Goal: Book appointment/travel/reservation

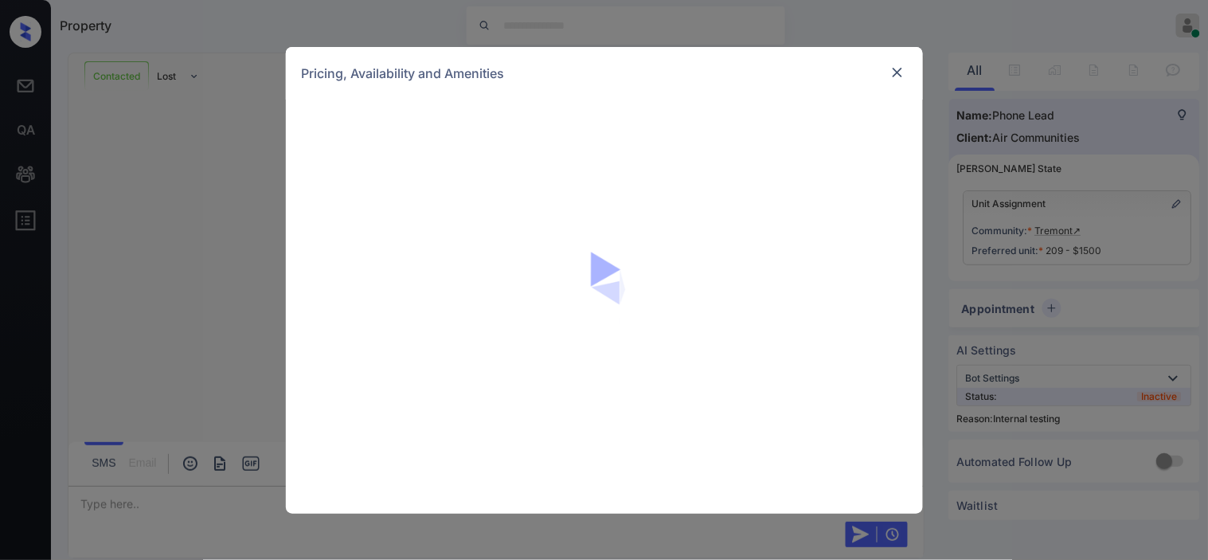
scroll to position [4477, 0]
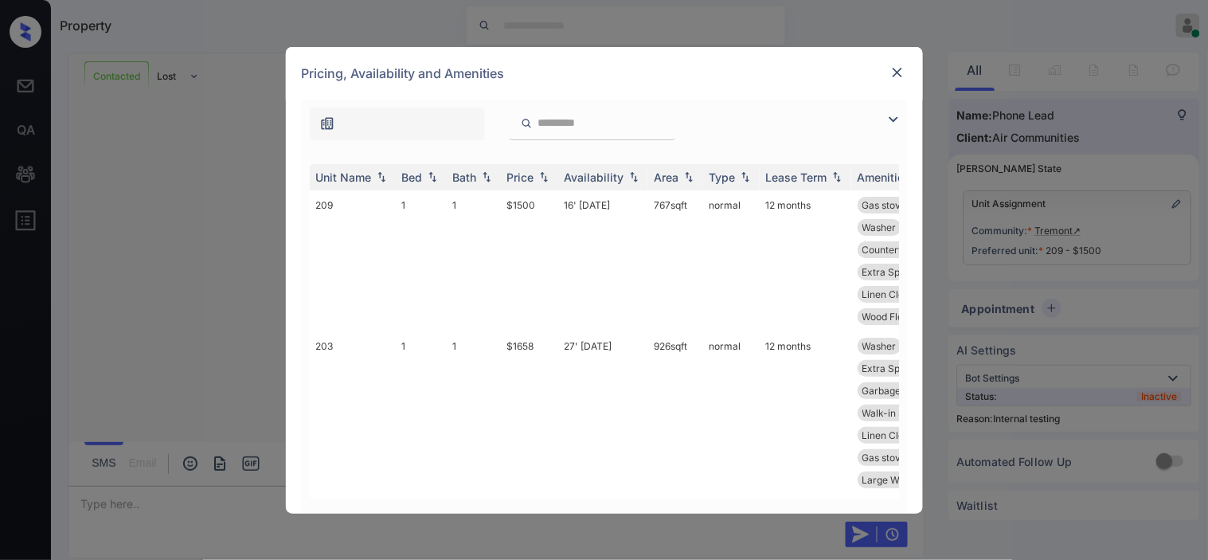
click at [893, 115] on img at bounding box center [893, 119] width 19 height 19
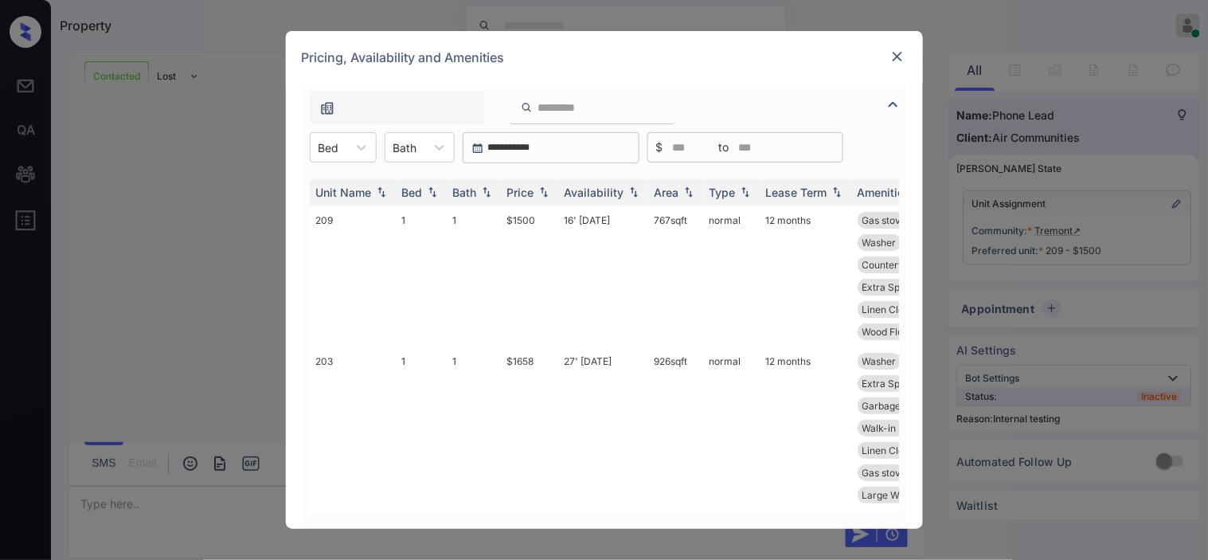
click at [360, 150] on icon at bounding box center [362, 147] width 16 height 16
click at [349, 192] on div "1" at bounding box center [343, 186] width 67 height 29
click at [539, 187] on img at bounding box center [544, 192] width 16 height 11
click at [685, 189] on img at bounding box center [689, 192] width 16 height 11
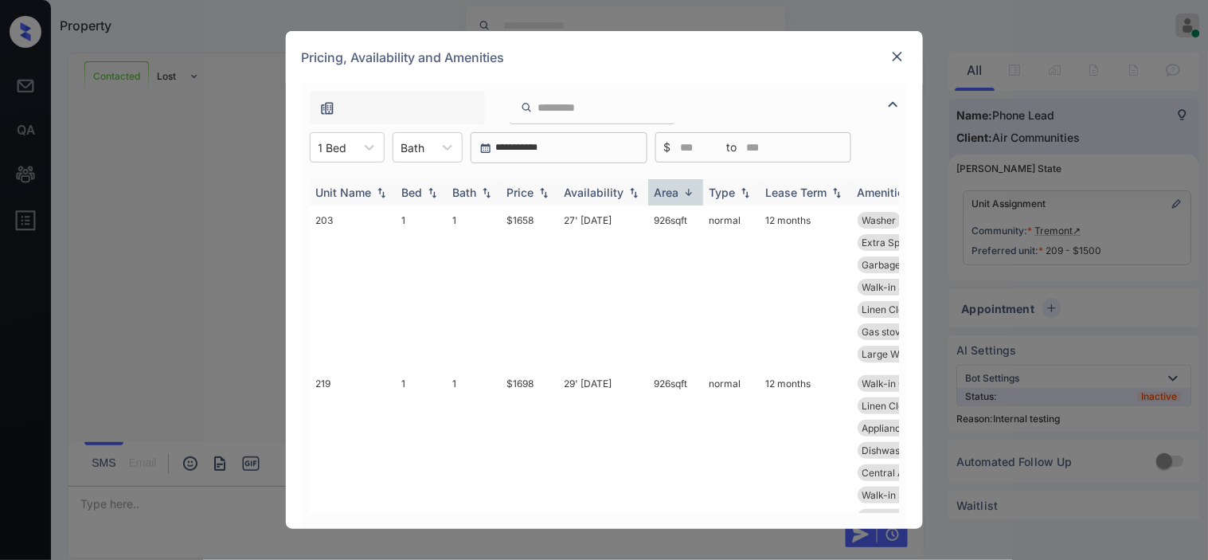
click at [685, 189] on img at bounding box center [689, 192] width 16 height 12
click at [685, 189] on img at bounding box center [689, 192] width 16 height 11
drag, startPoint x: 507, startPoint y: 215, endPoint x: 545, endPoint y: 221, distance: 38.0
click at [545, 221] on td "$1658" at bounding box center [529, 287] width 57 height 163
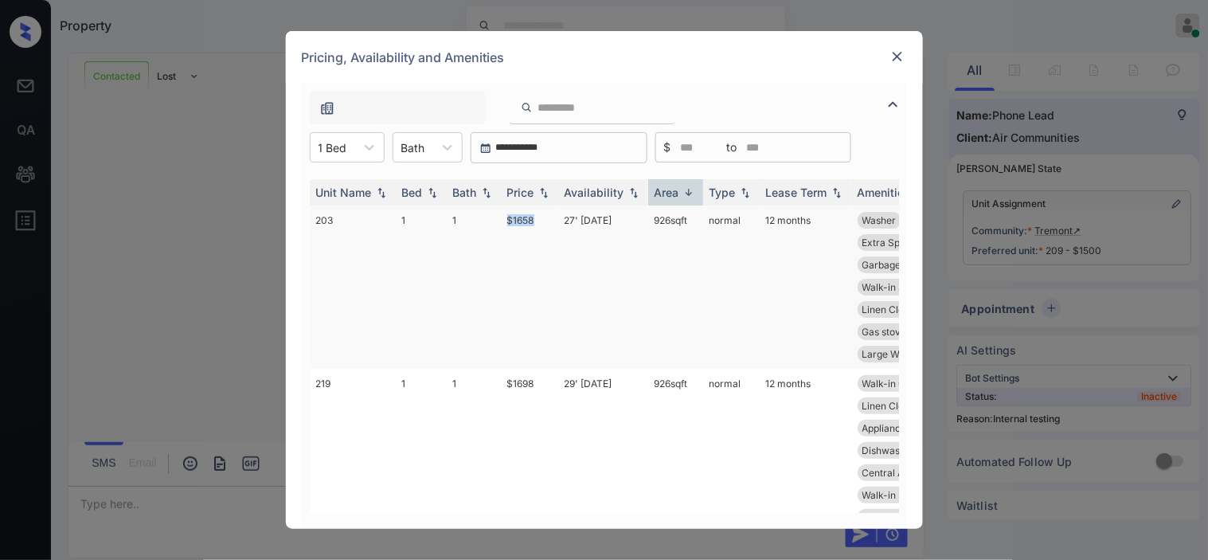
copy td "$1658"
drag, startPoint x: 648, startPoint y: 213, endPoint x: 690, endPoint y: 215, distance: 42.2
click at [690, 215] on td "926 sqft" at bounding box center [675, 287] width 55 height 163
copy td "926 sqft"
drag, startPoint x: 186, startPoint y: 305, endPoint x: 213, endPoint y: 359, distance: 60.9
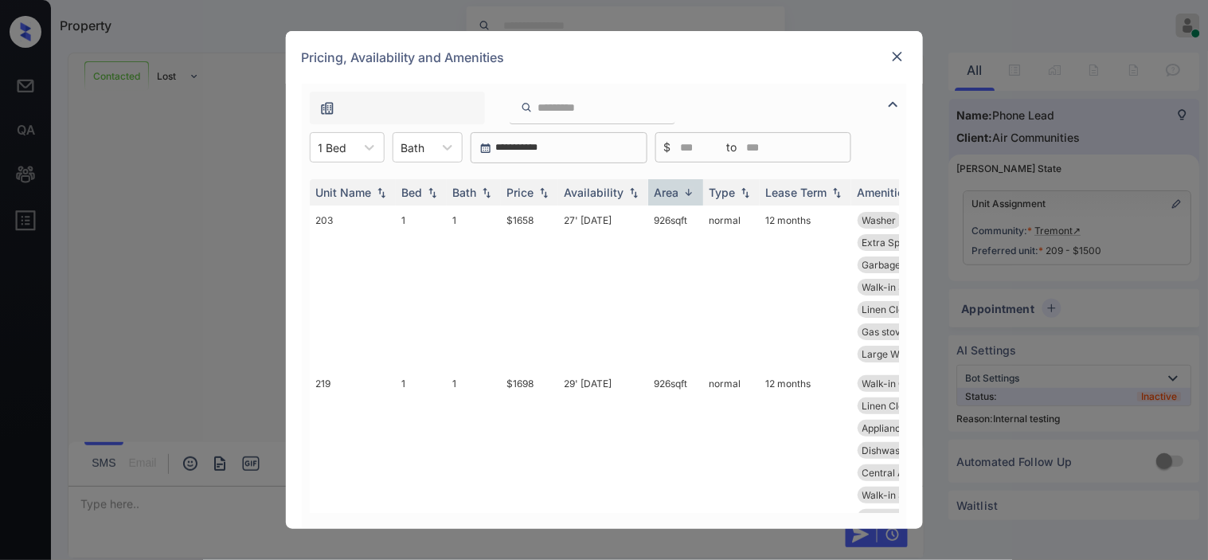
click at [186, 307] on div "**********" at bounding box center [604, 280] width 1208 height 560
click at [241, 503] on div "**********" at bounding box center [604, 280] width 1208 height 560
click at [903, 53] on img at bounding box center [898, 57] width 16 height 16
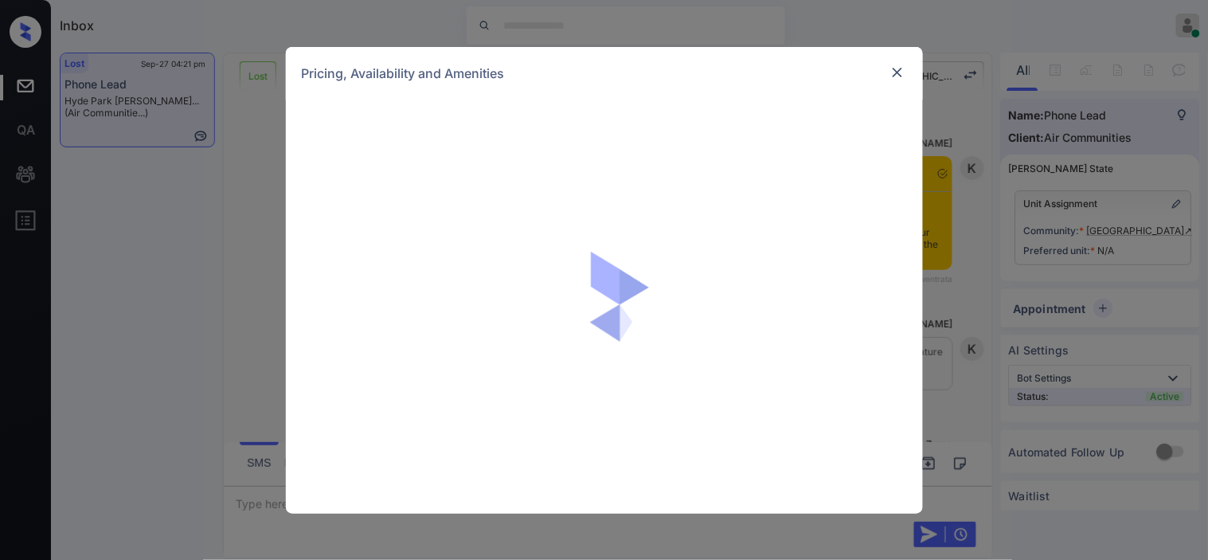
scroll to position [2688, 0]
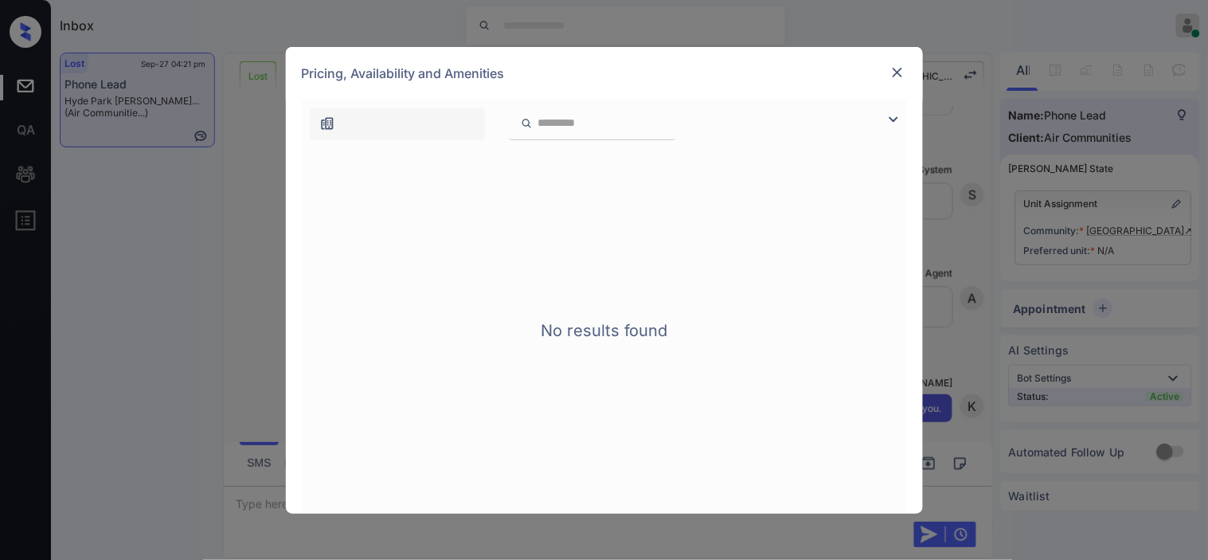
click at [895, 117] on img at bounding box center [893, 119] width 19 height 19
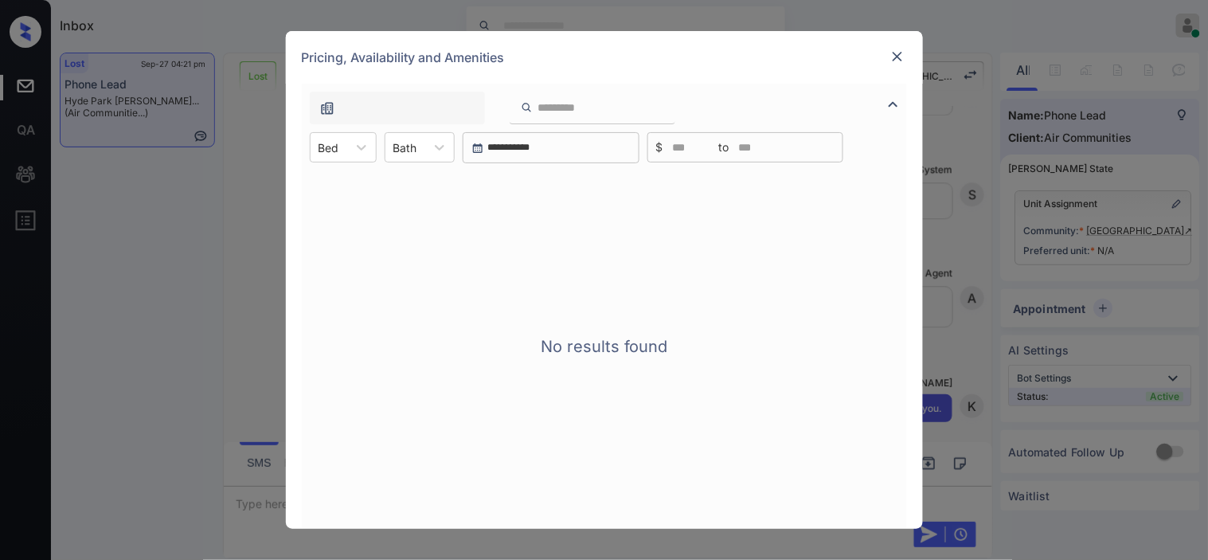
click at [897, 58] on img at bounding box center [898, 57] width 16 height 16
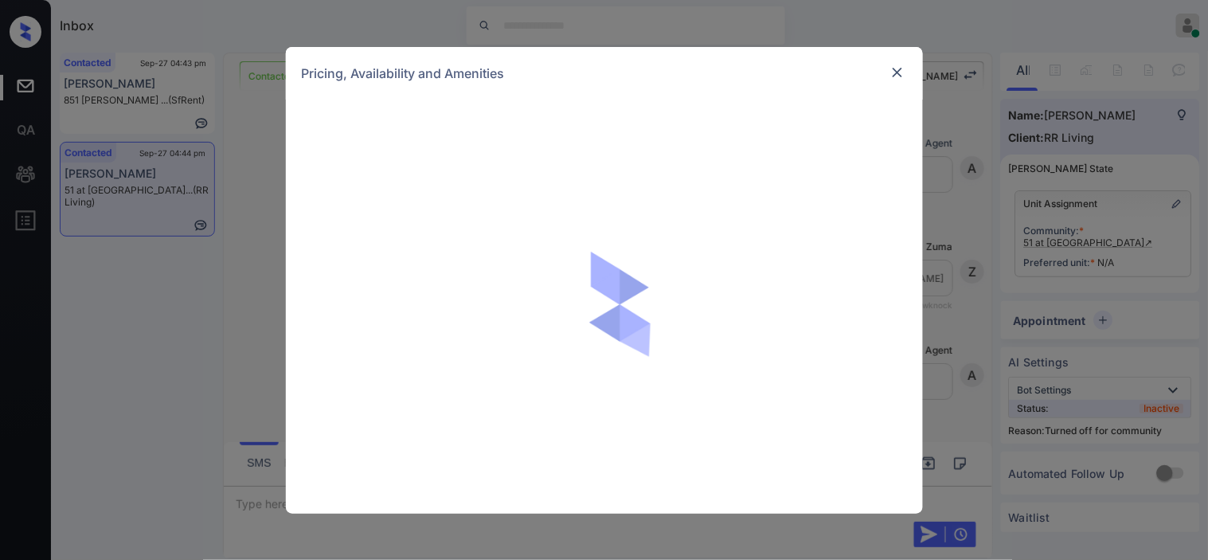
scroll to position [1000, 0]
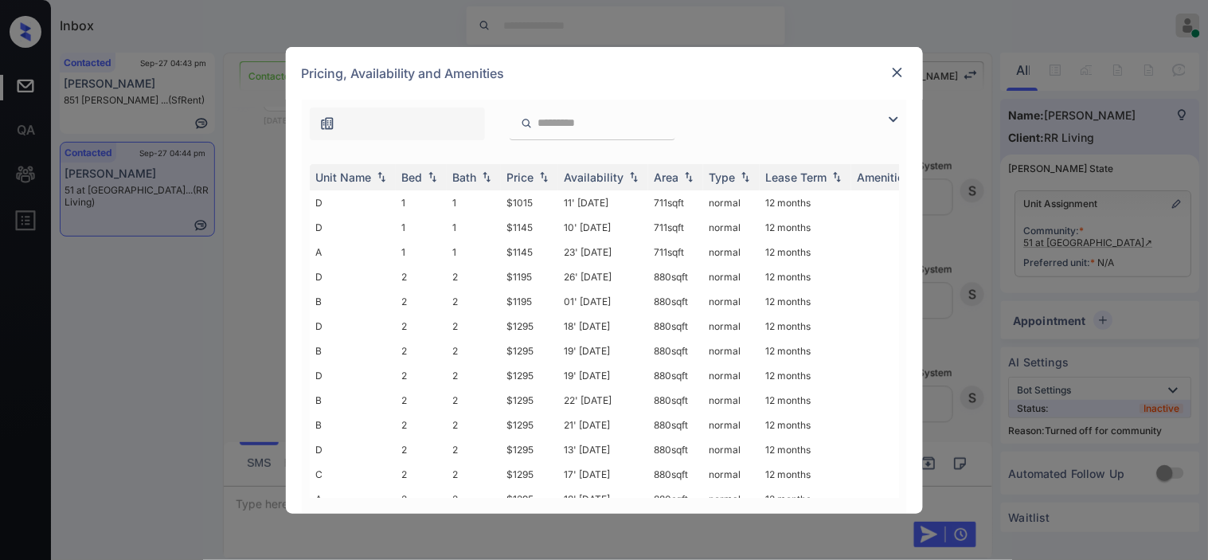
click at [894, 124] on img at bounding box center [893, 119] width 19 height 19
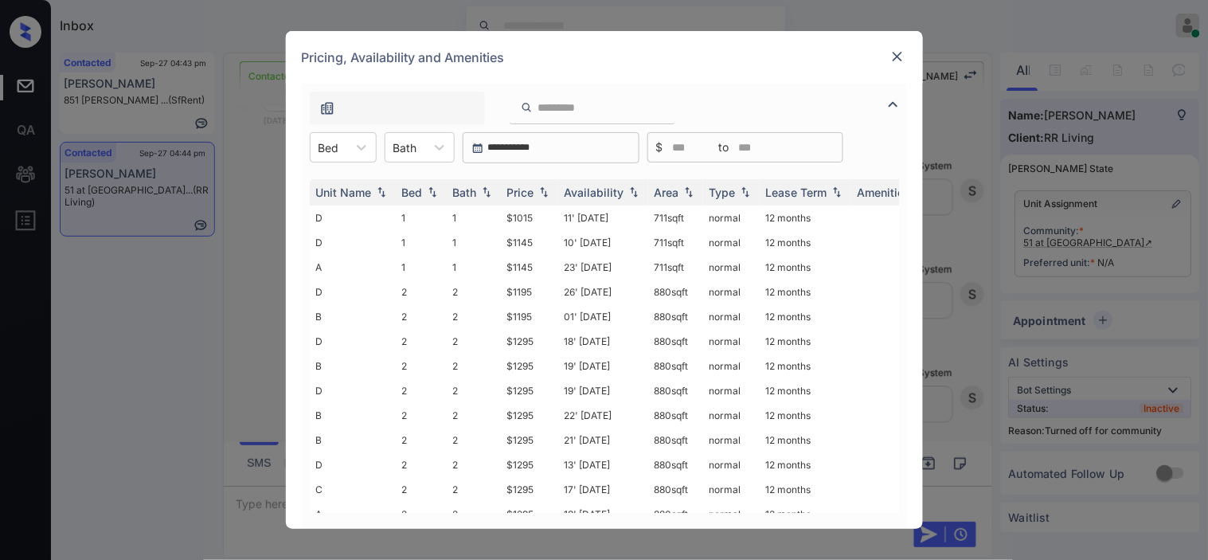
click at [894, 124] on div "**********" at bounding box center [604, 306] width 605 height 445
drag, startPoint x: 353, startPoint y: 145, endPoint x: 351, endPoint y: 182, distance: 36.7
click at [351, 163] on div "3 results available. Use Up and Down to choose options, press Enter to select t…" at bounding box center [343, 147] width 67 height 30
click at [351, 182] on div "1" at bounding box center [343, 186] width 67 height 29
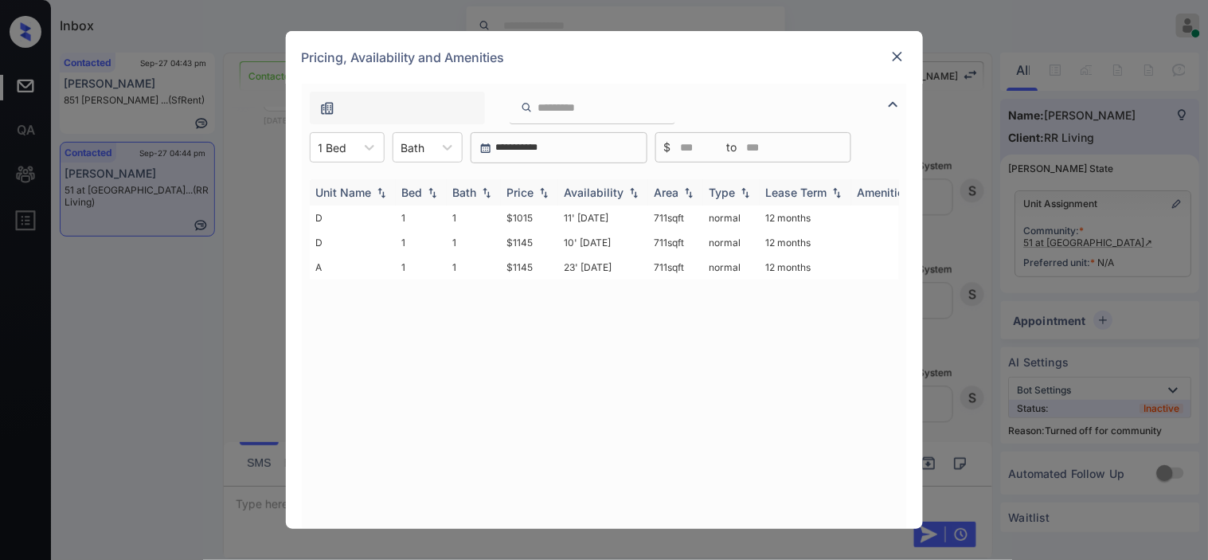
click at [531, 181] on th "Price" at bounding box center [529, 192] width 57 height 26
click at [502, 266] on td "$1145" at bounding box center [529, 267] width 57 height 25
drag, startPoint x: 502, startPoint y: 266, endPoint x: 542, endPoint y: 256, distance: 41.2
click at [542, 256] on td "$1145" at bounding box center [529, 267] width 57 height 25
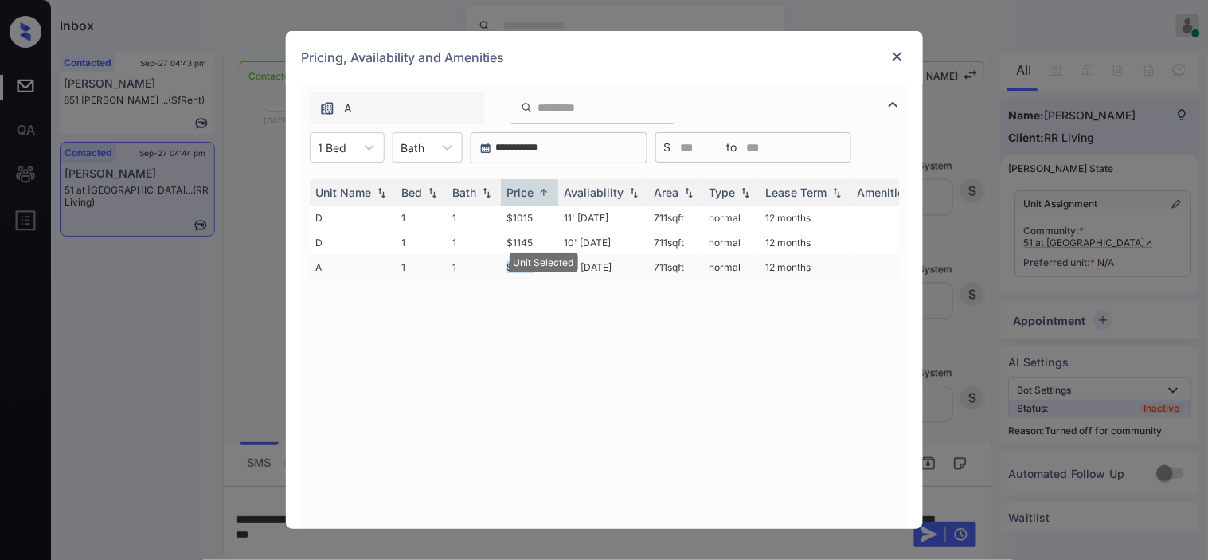
copy td "$1145"
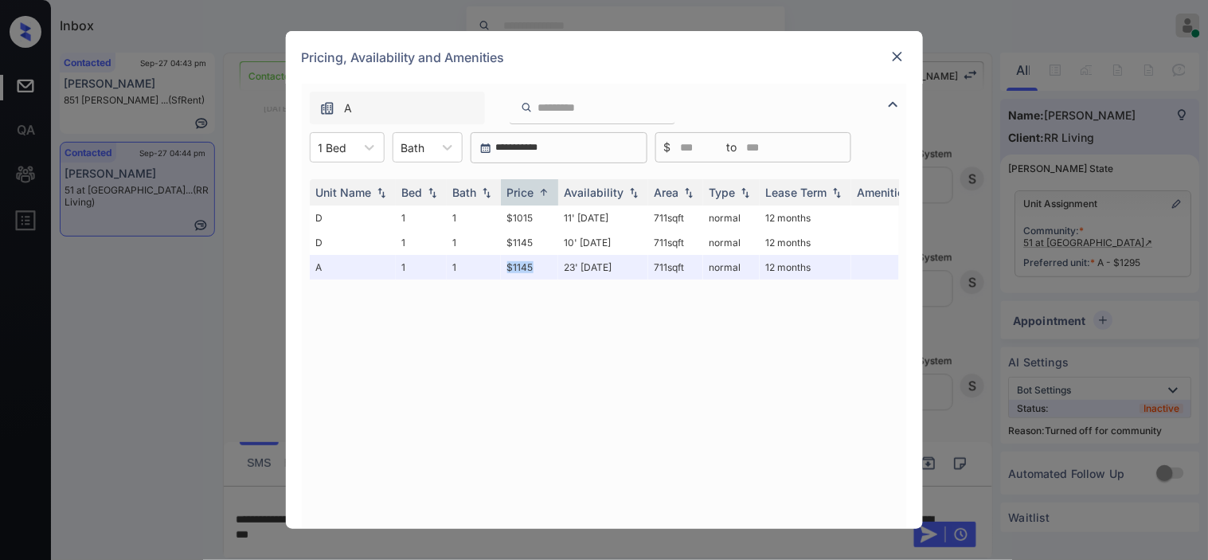
scroll to position [1103, 0]
click at [893, 50] on img at bounding box center [898, 57] width 16 height 16
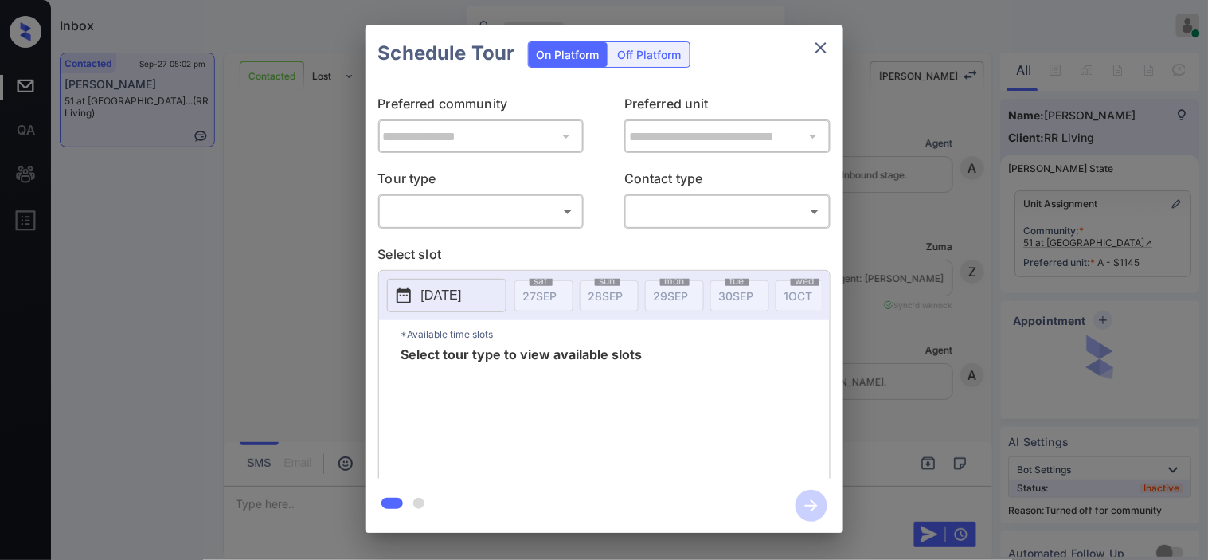
scroll to position [778, 0]
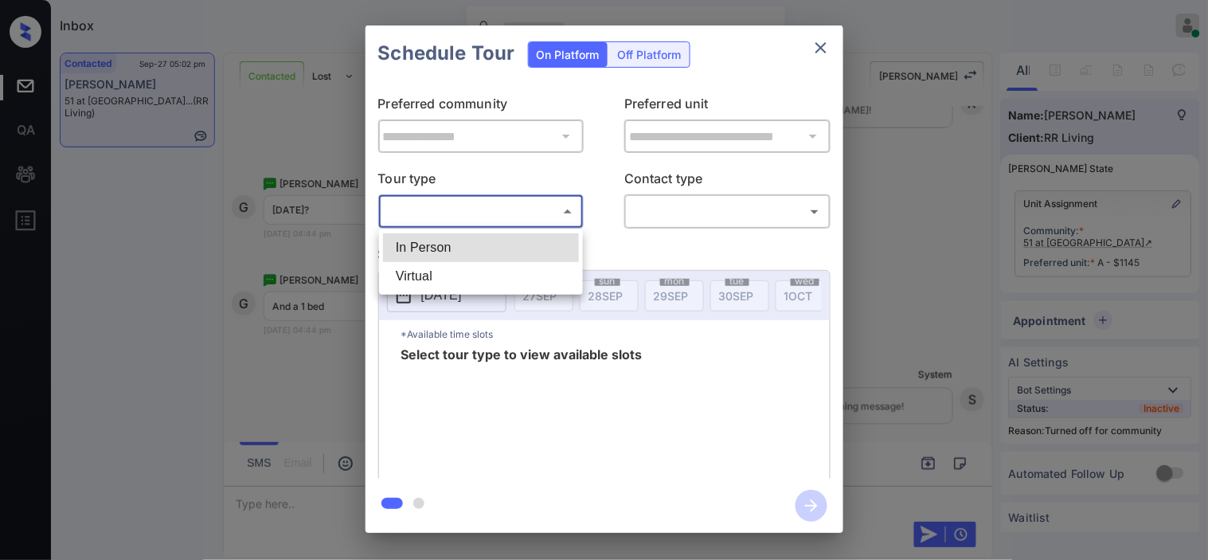
click at [519, 213] on body "Inbox Kristine Capara Online Set yourself offline Set yourself on break Profile…" at bounding box center [604, 280] width 1208 height 560
click at [496, 249] on li "In Person" at bounding box center [481, 247] width 196 height 29
type input "********"
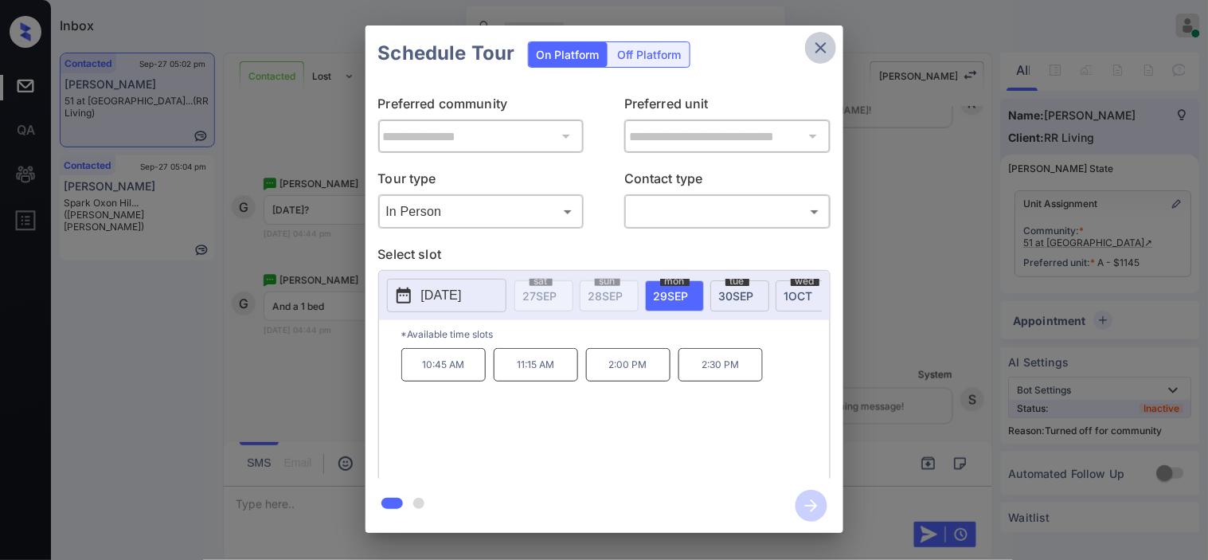
click at [827, 46] on icon "close" at bounding box center [821, 47] width 19 height 19
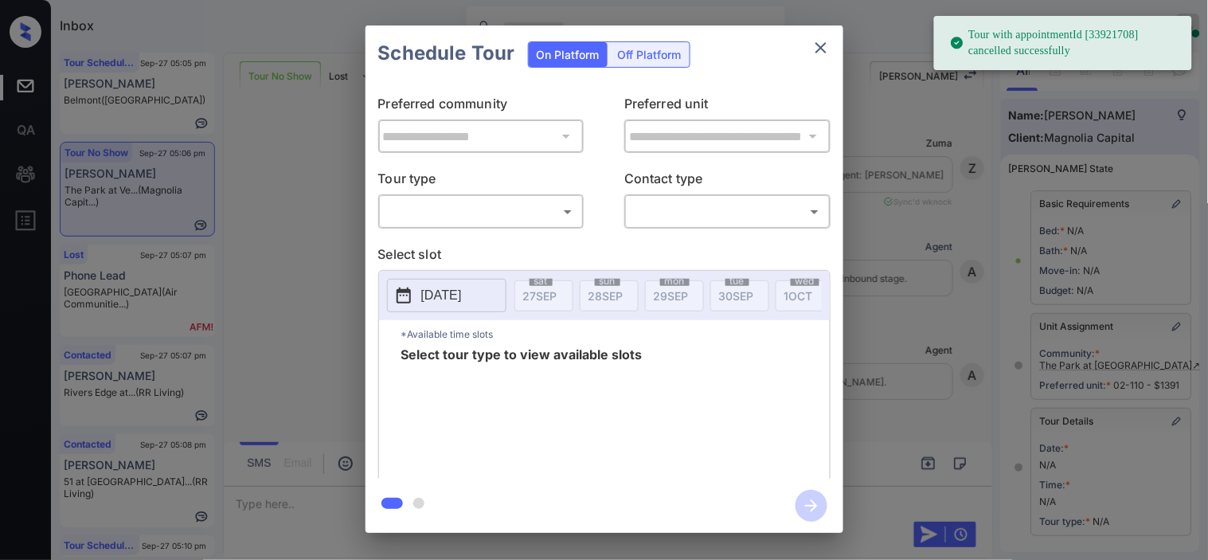
scroll to position [239, 0]
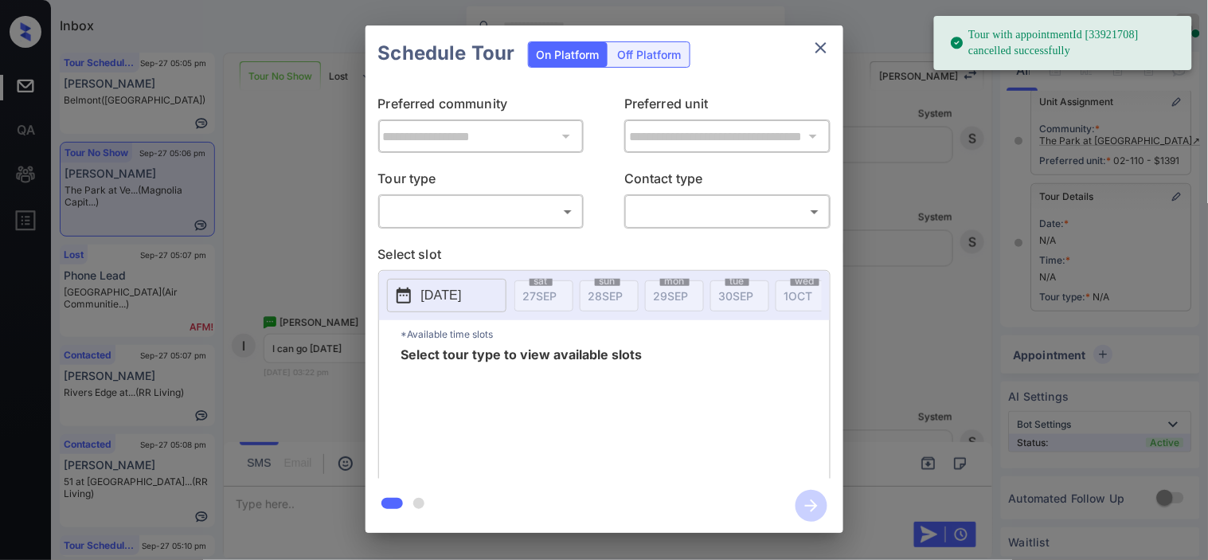
click at [538, 197] on div "​ ​" at bounding box center [481, 211] width 206 height 34
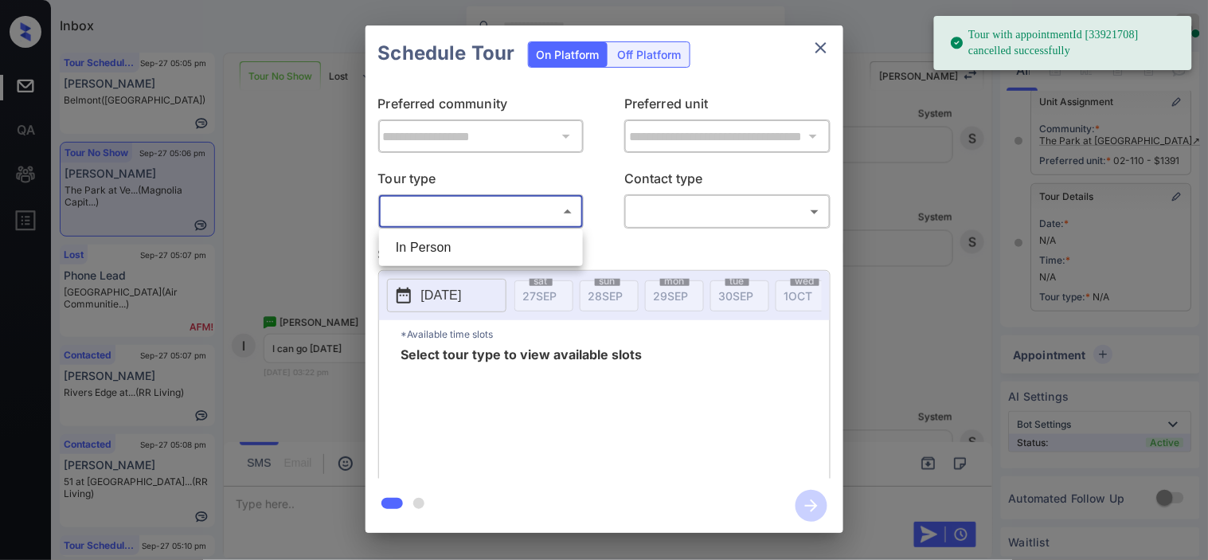
click at [538, 202] on body "Tour with appointmentId [33921708] cancelled successfully Inbox [PERSON_NAME] O…" at bounding box center [604, 280] width 1208 height 560
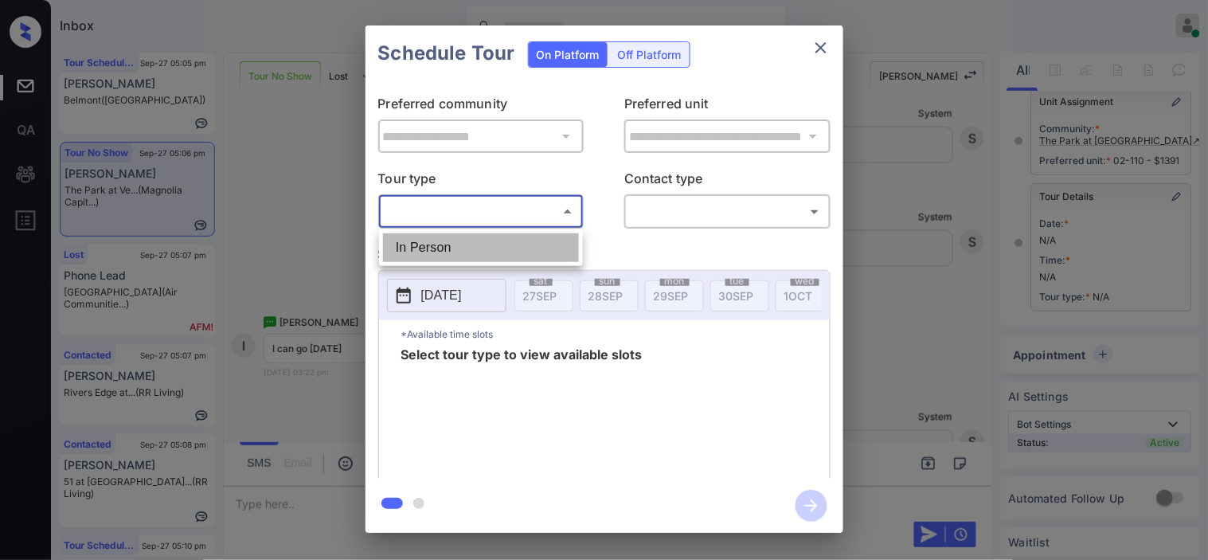
click at [513, 253] on li "In Person" at bounding box center [481, 247] width 196 height 29
type input "********"
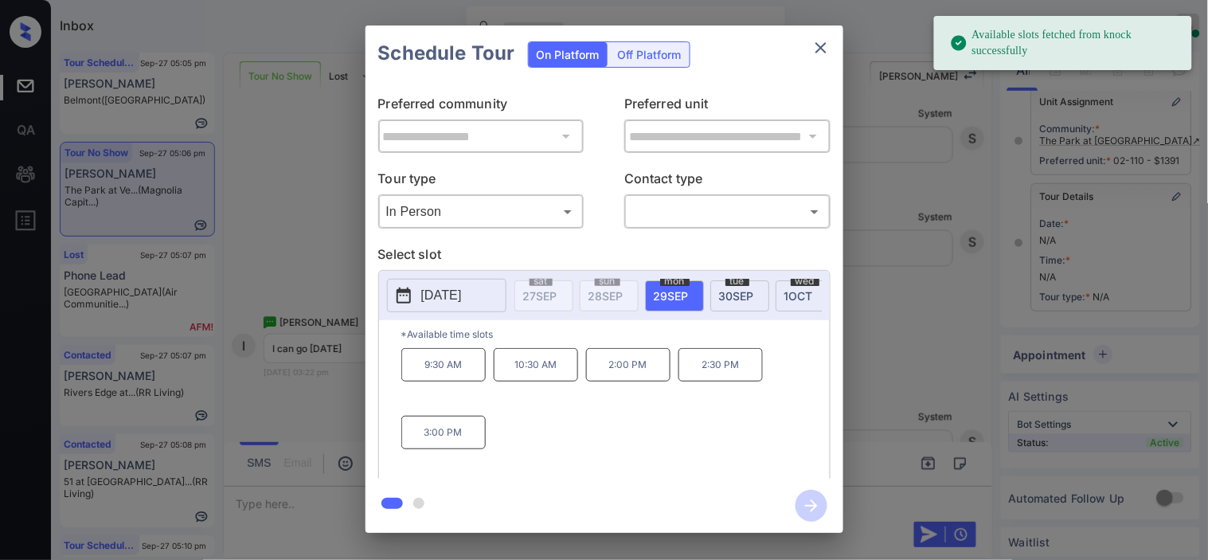
click at [425, 284] on button "[DATE]" at bounding box center [446, 295] width 119 height 33
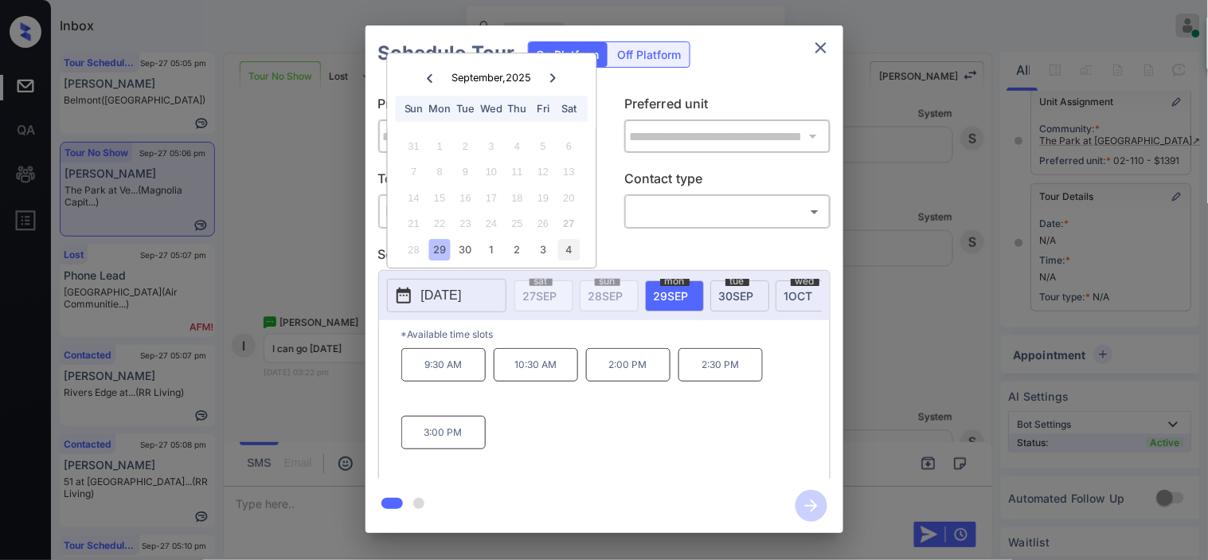
click at [563, 249] on div "4" at bounding box center [569, 250] width 22 height 22
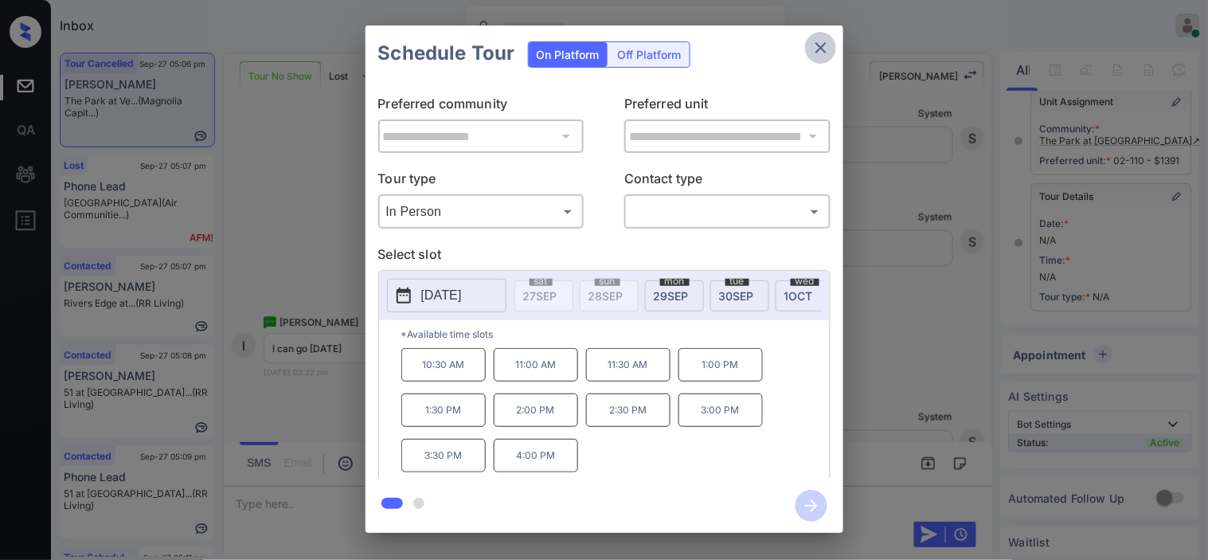
click at [826, 49] on icon "close" at bounding box center [821, 47] width 19 height 19
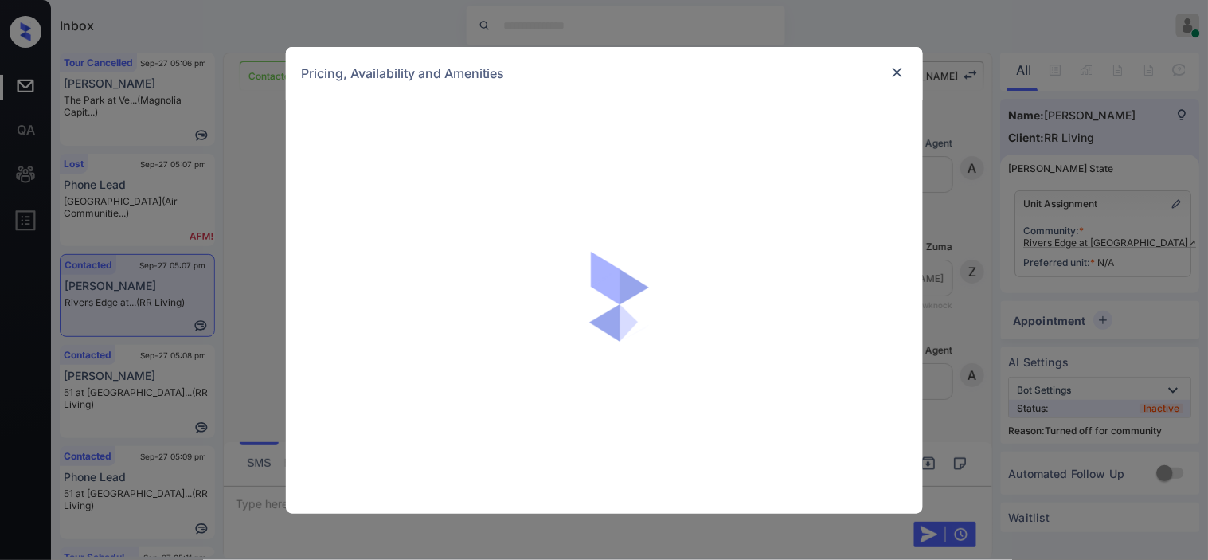
scroll to position [695, 0]
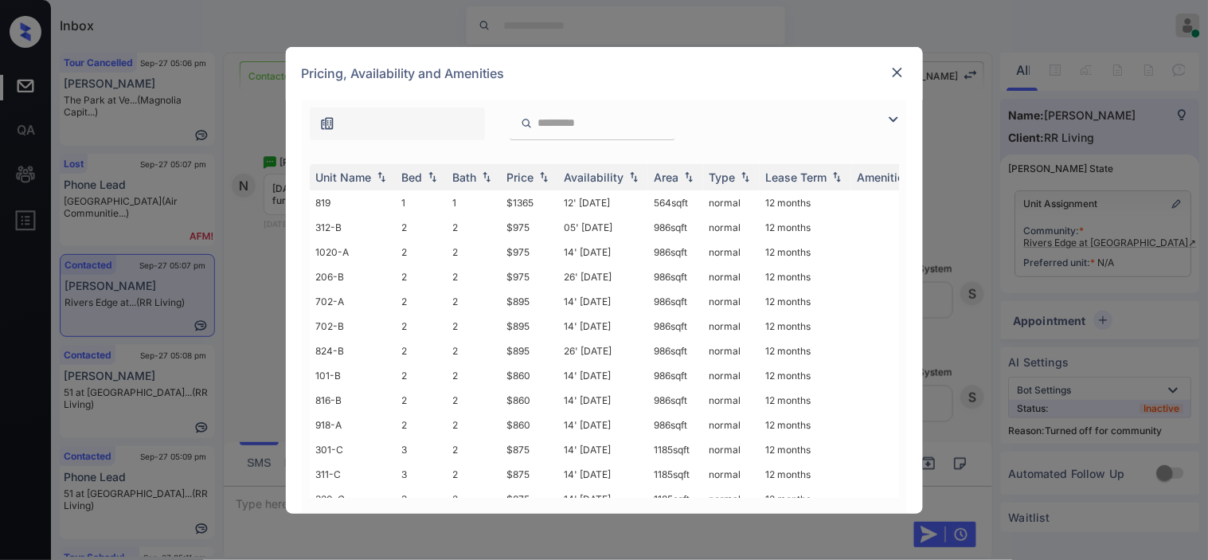
click at [896, 123] on img at bounding box center [893, 119] width 19 height 19
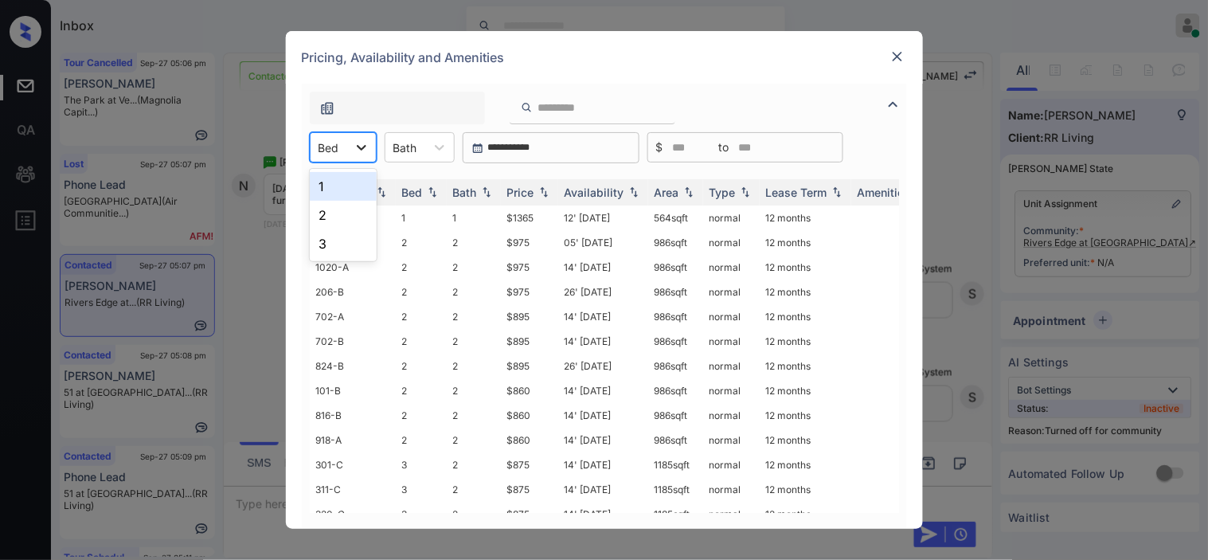
click at [354, 139] on icon at bounding box center [362, 147] width 16 height 16
click at [347, 213] on div "2" at bounding box center [343, 215] width 67 height 29
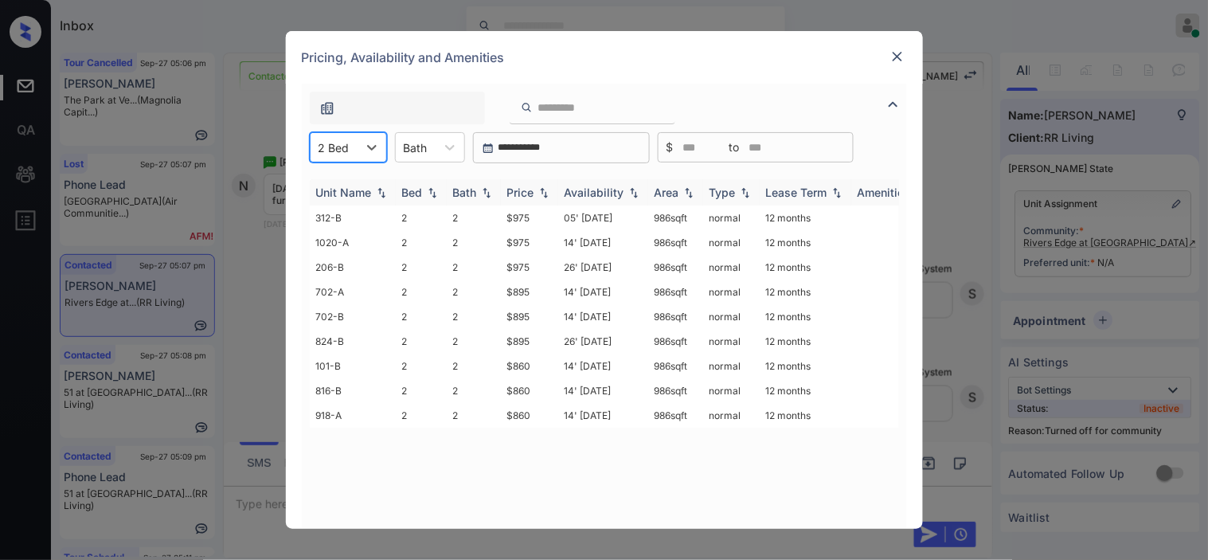
click at [536, 194] on img at bounding box center [544, 192] width 16 height 11
click at [536, 194] on img at bounding box center [544, 192] width 16 height 12
click at [523, 216] on td "$860" at bounding box center [529, 218] width 57 height 25
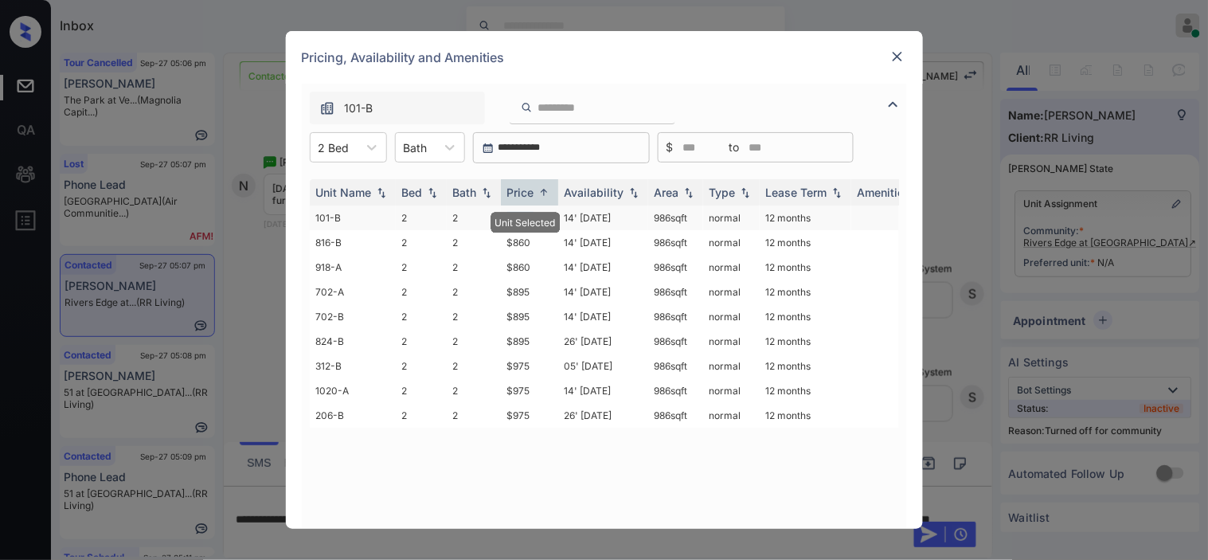
click at [523, 216] on td "$860" at bounding box center [529, 218] width 57 height 25
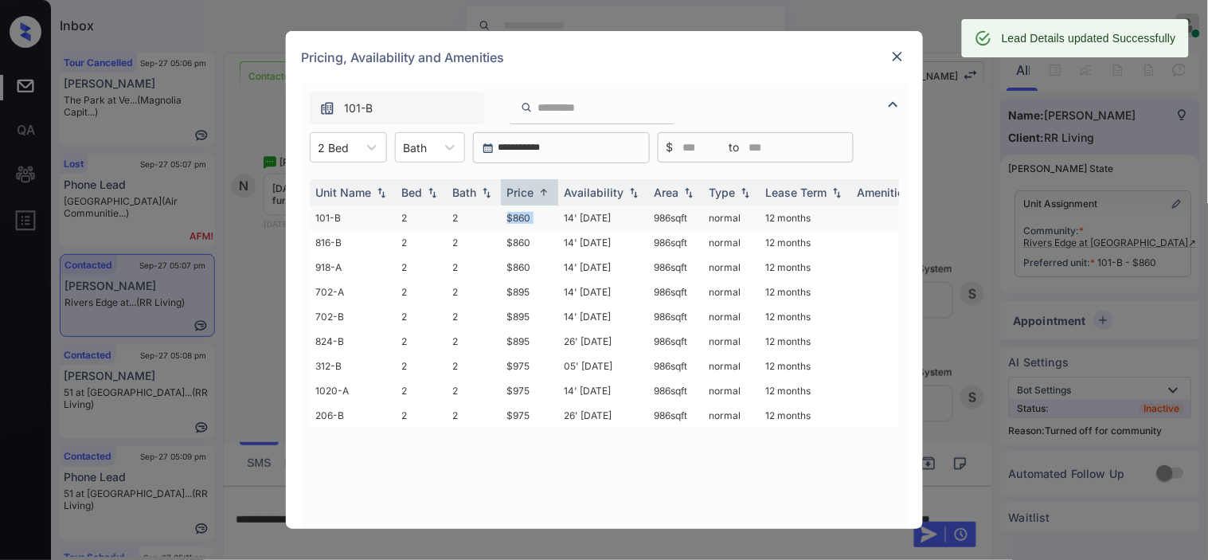
copy td "$860"
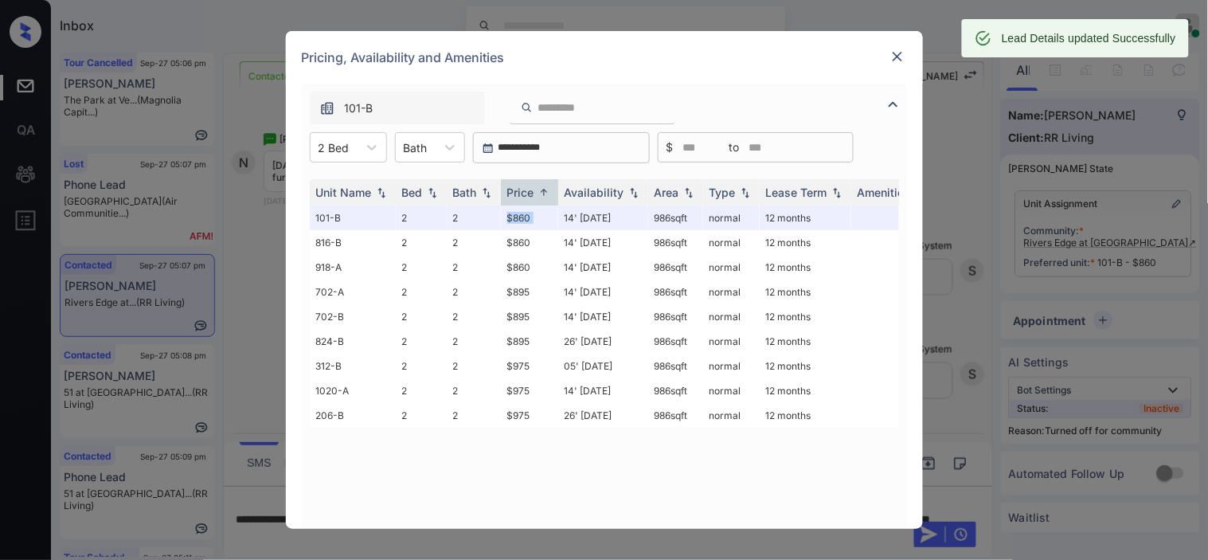
click at [892, 54] on img at bounding box center [898, 57] width 16 height 16
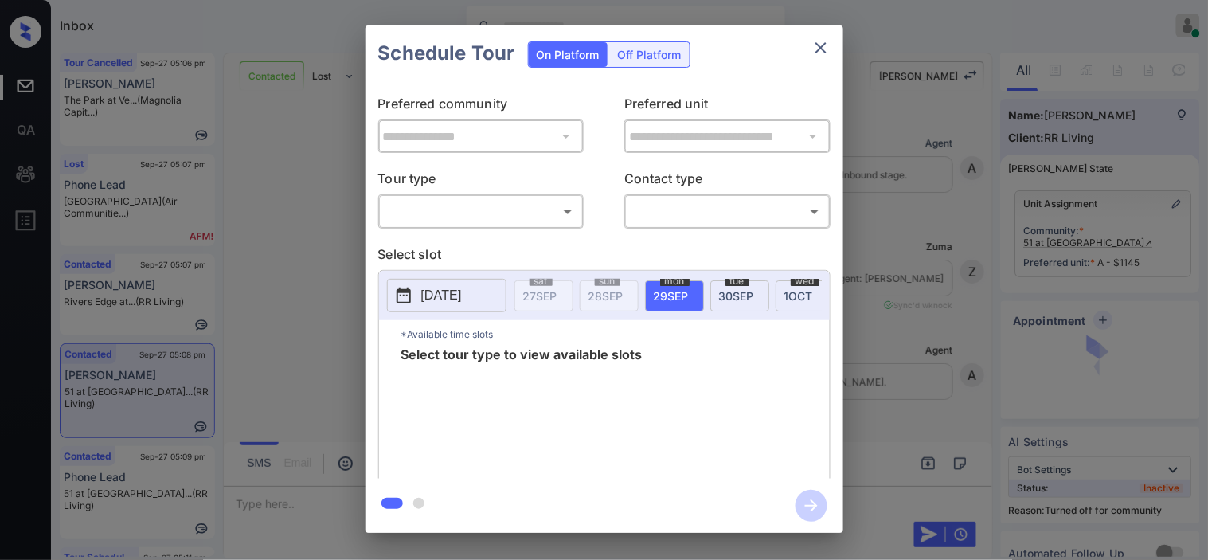
scroll to position [1948, 0]
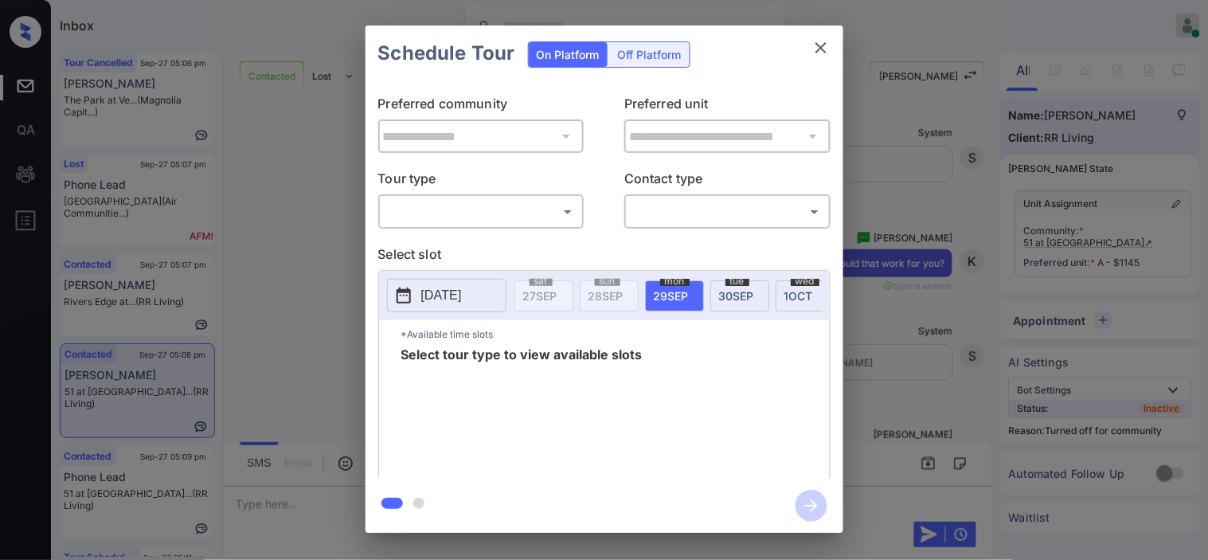
drag, startPoint x: 512, startPoint y: 175, endPoint x: 506, endPoint y: 197, distance: 22.4
click at [506, 197] on div "Tour type ​ ​" at bounding box center [481, 199] width 206 height 60
click at [506, 197] on div "​ ​" at bounding box center [481, 211] width 206 height 34
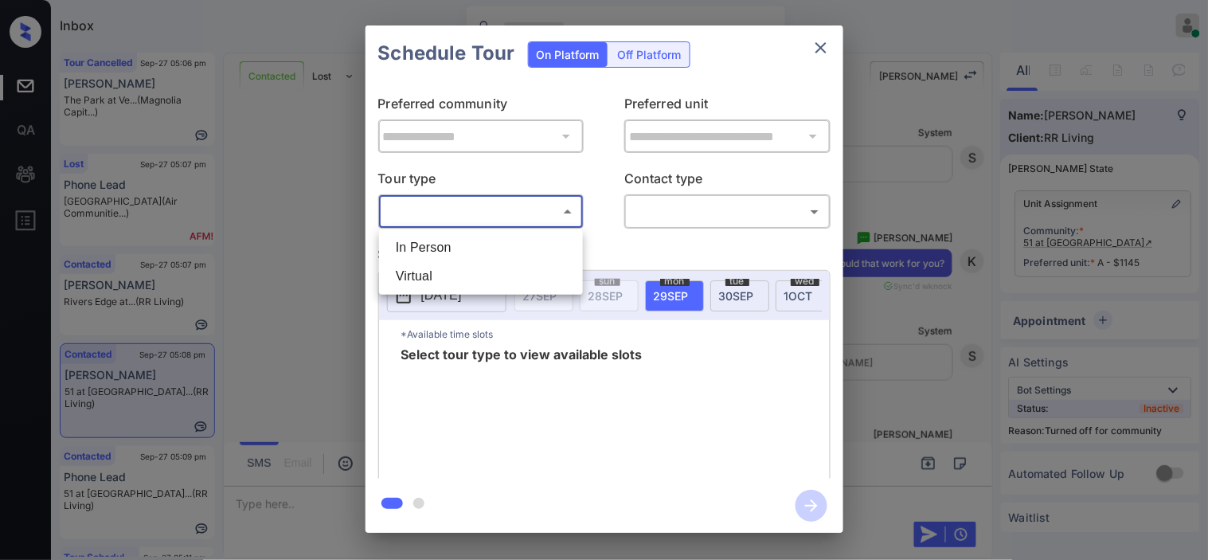
click at [484, 221] on body "Inbox Kristine Capara Online Set yourself offline Set yourself on break Profile…" at bounding box center [604, 280] width 1208 height 560
click at [482, 255] on li "In Person" at bounding box center [481, 247] width 196 height 29
type input "********"
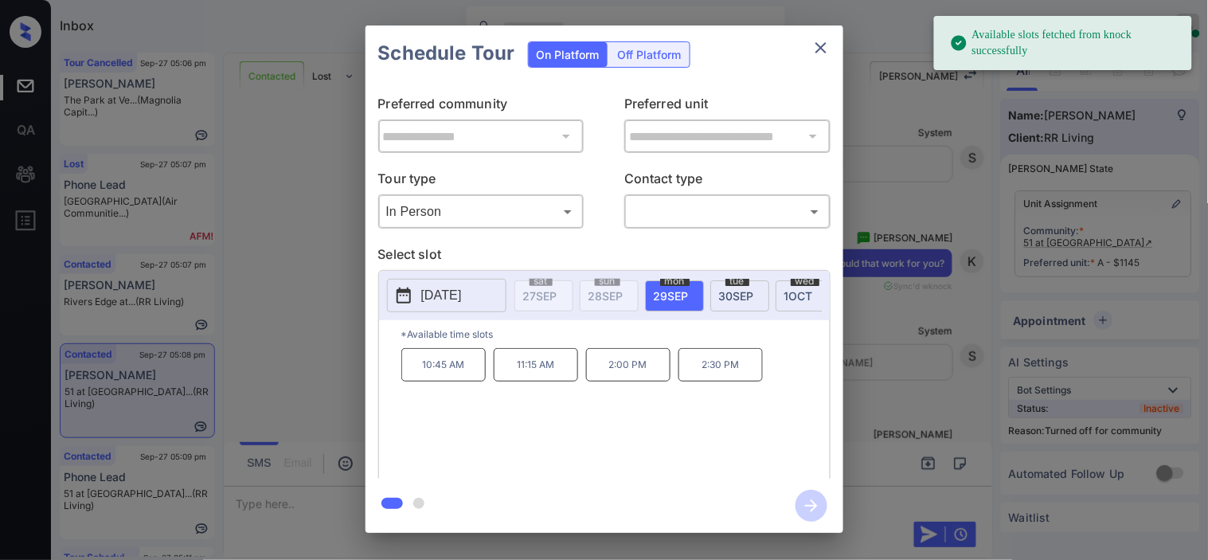
click at [433, 296] on p "2025-09-29" at bounding box center [441, 295] width 41 height 19
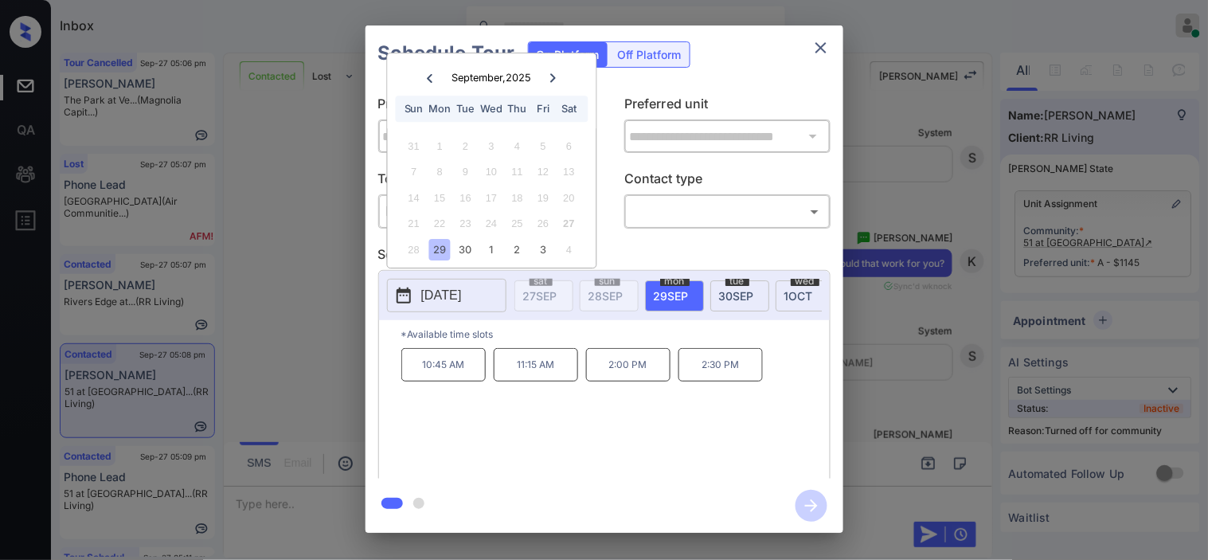
click at [550, 69] on div at bounding box center [553, 78] width 22 height 20
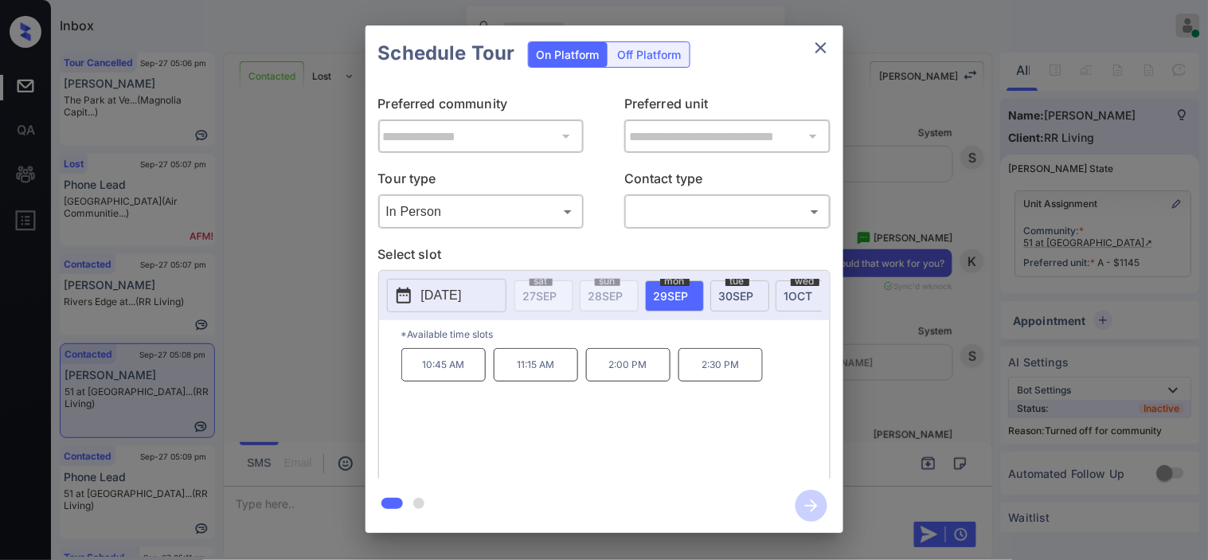
click at [327, 236] on div "**********" at bounding box center [604, 279] width 1208 height 558
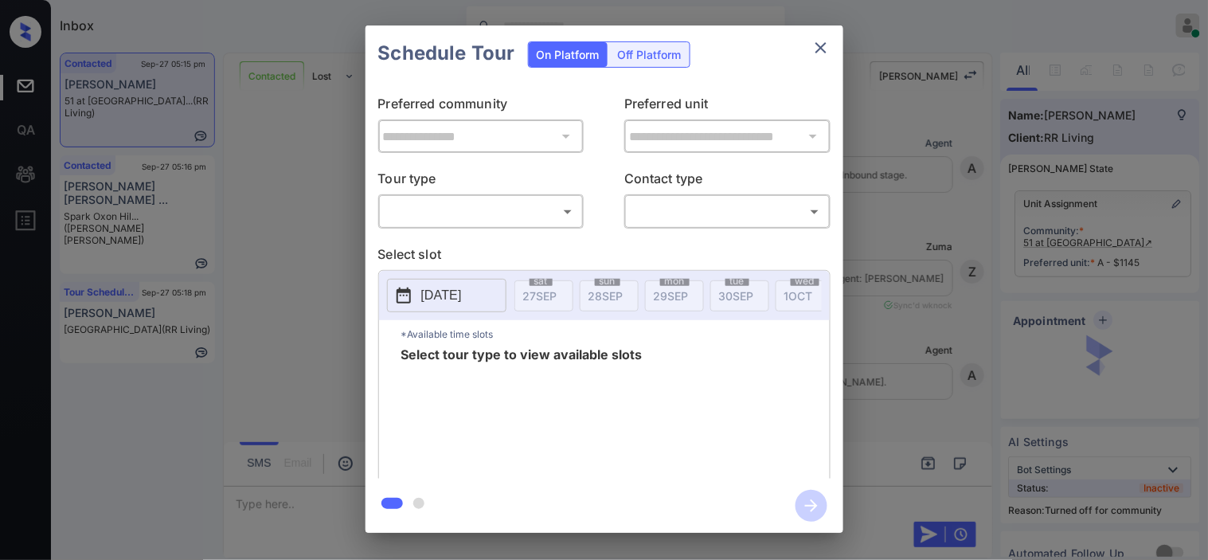
click at [441, 215] on body "Inbox [PERSON_NAME] Online Set yourself offline Set yourself on break Profile S…" at bounding box center [604, 280] width 1208 height 560
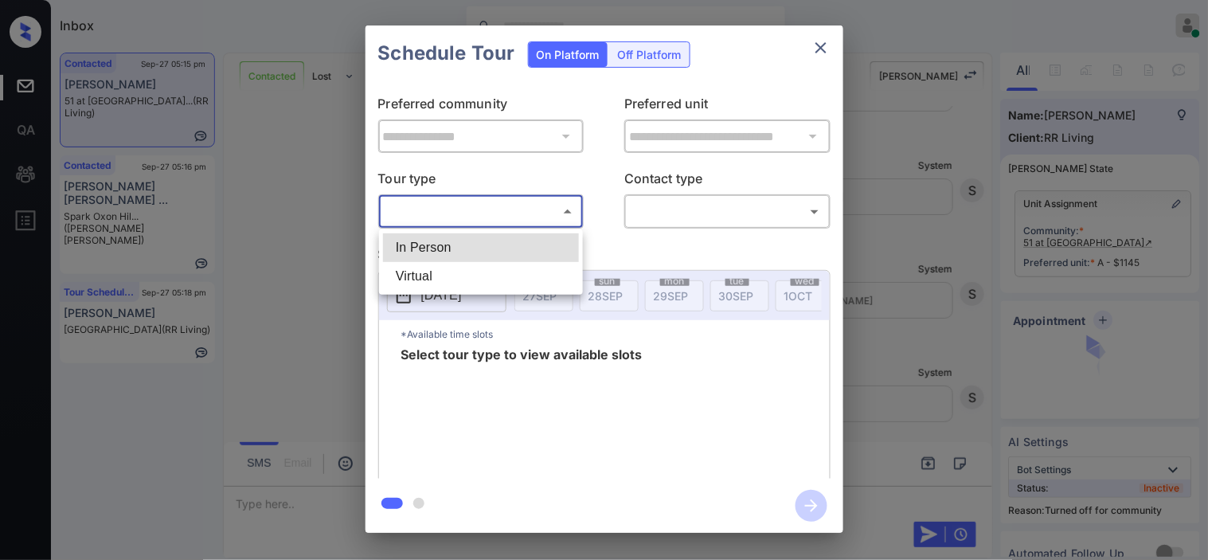
click at [443, 237] on li "In Person" at bounding box center [481, 247] width 196 height 29
type input "********"
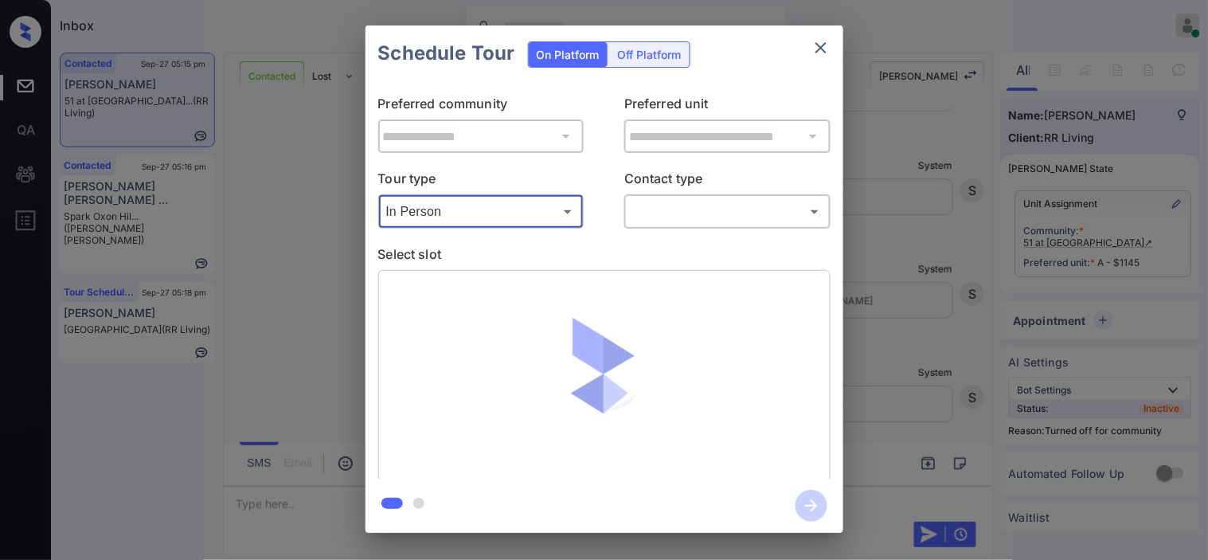
click at [688, 213] on body "Inbox [PERSON_NAME] Online Set yourself offline Set yourself on break Profile S…" at bounding box center [604, 280] width 1208 height 560
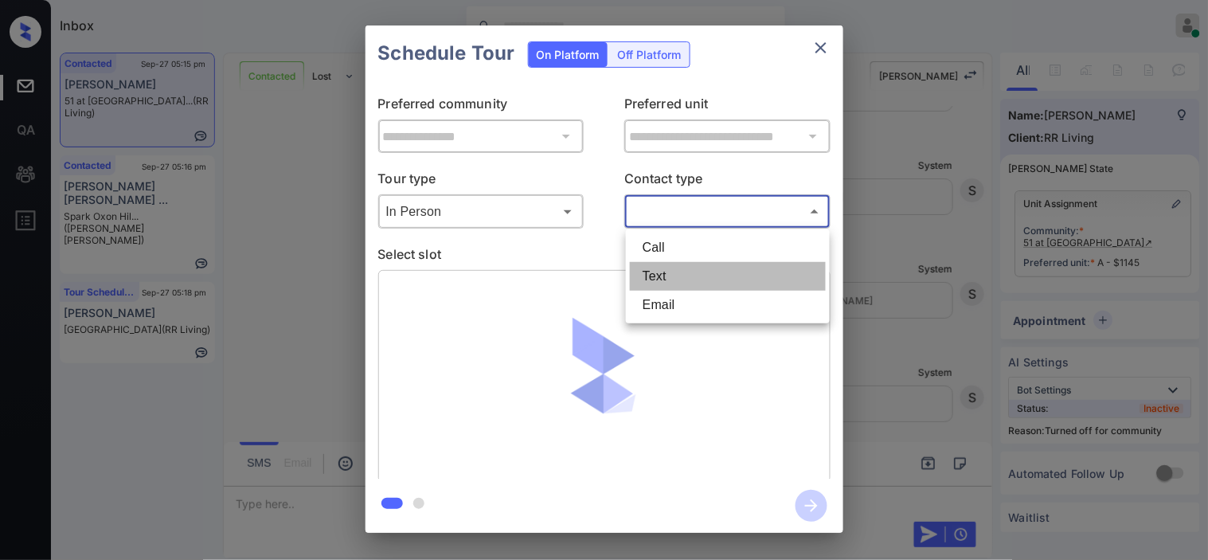
click at [675, 272] on li "Text" at bounding box center [728, 276] width 196 height 29
type input "****"
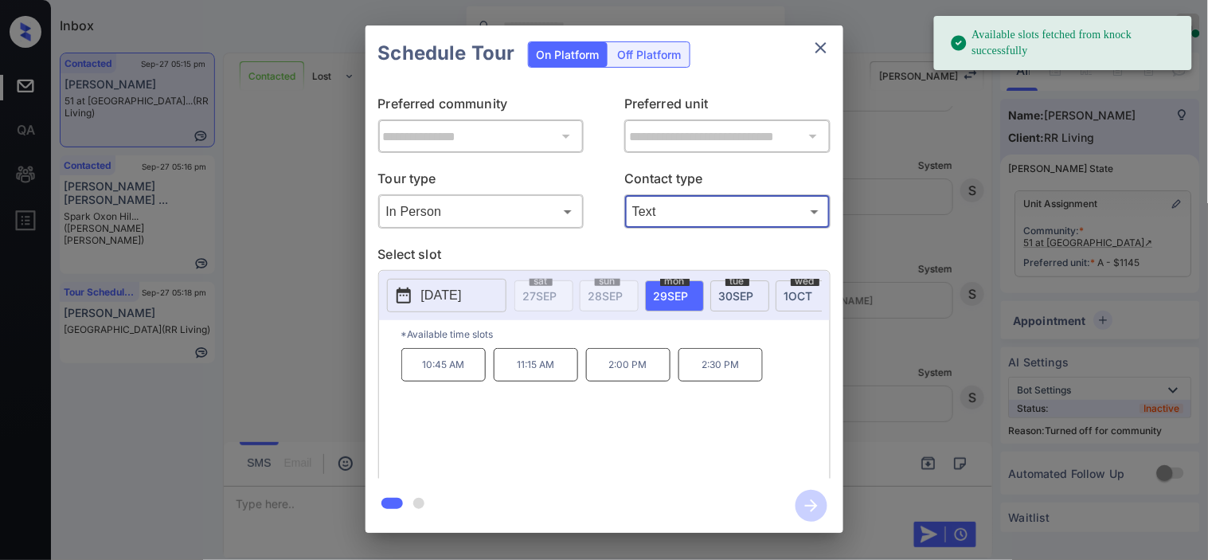
click at [416, 300] on button "[DATE]" at bounding box center [446, 295] width 119 height 33
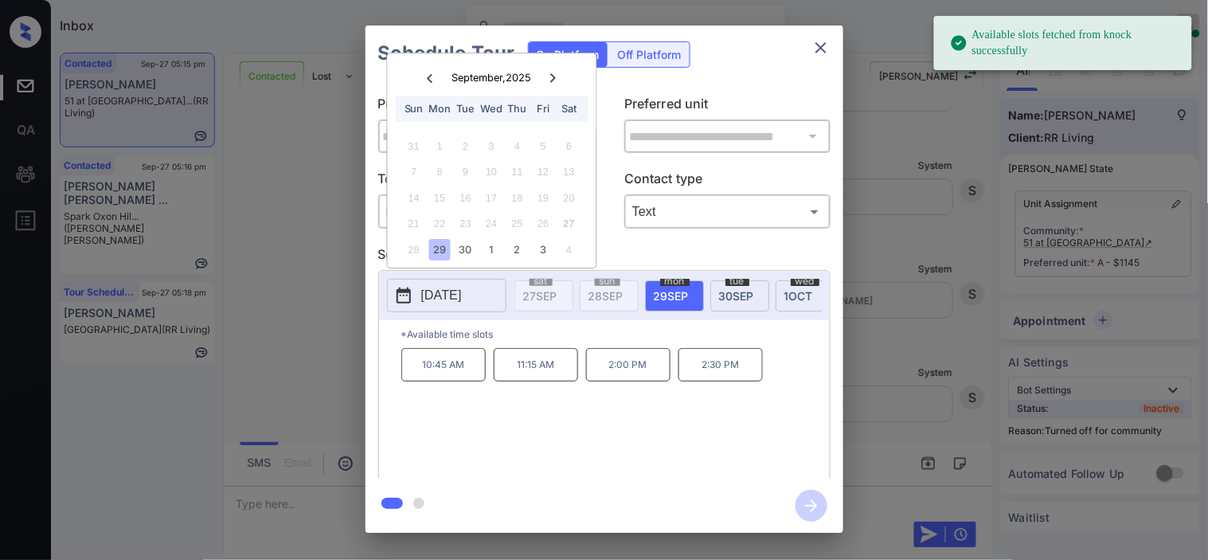
click at [284, 358] on div "**********" at bounding box center [604, 279] width 1208 height 558
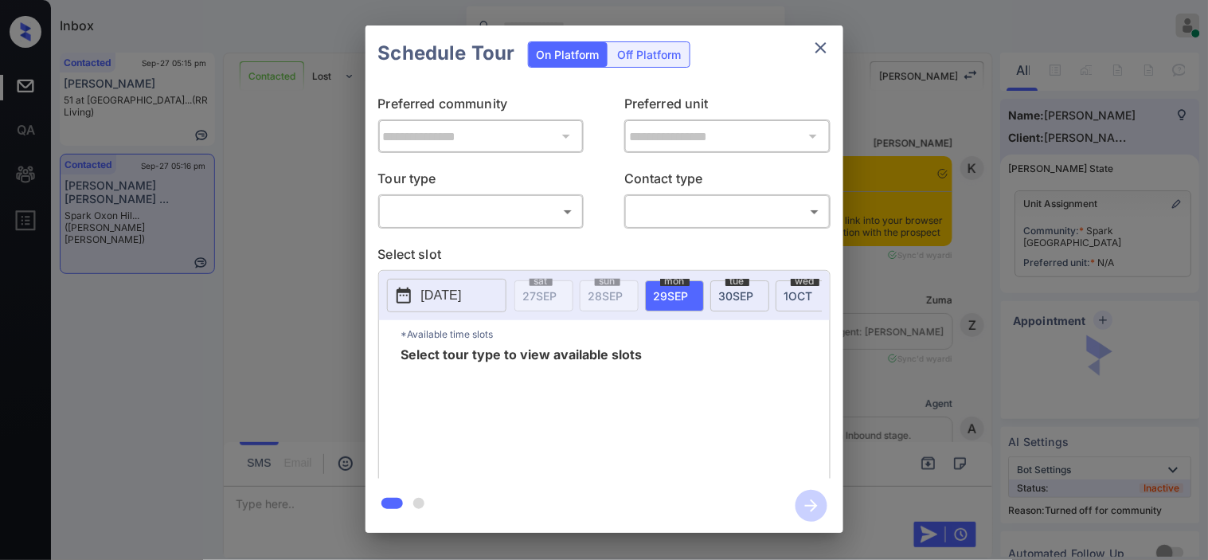
scroll to position [933, 0]
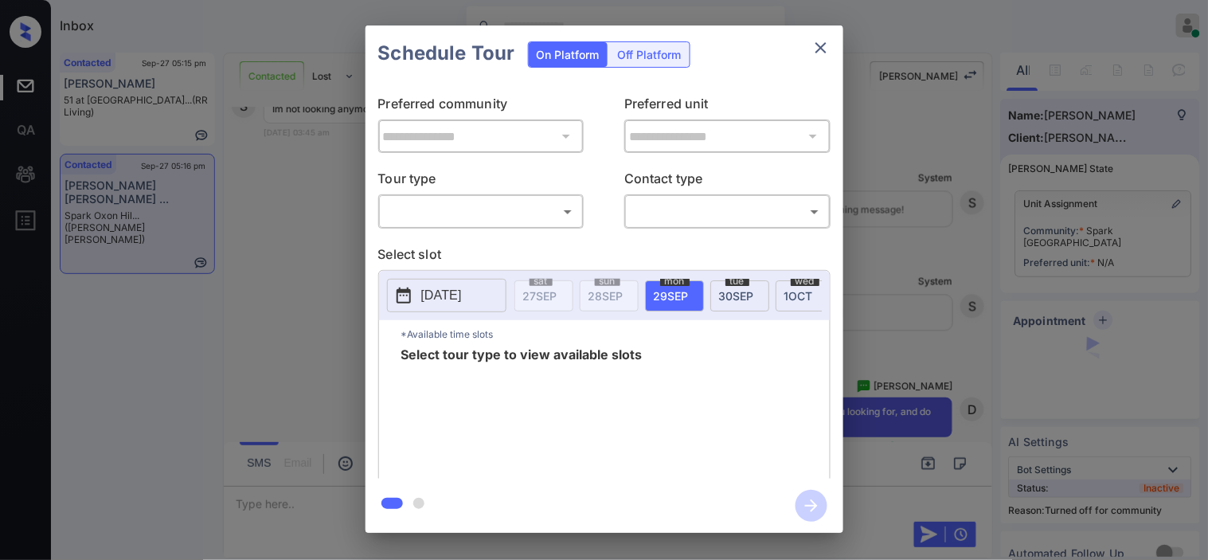
click at [464, 211] on body "Inbox [PERSON_NAME] Online Set yourself offline Set yourself on break Profile S…" at bounding box center [604, 280] width 1208 height 560
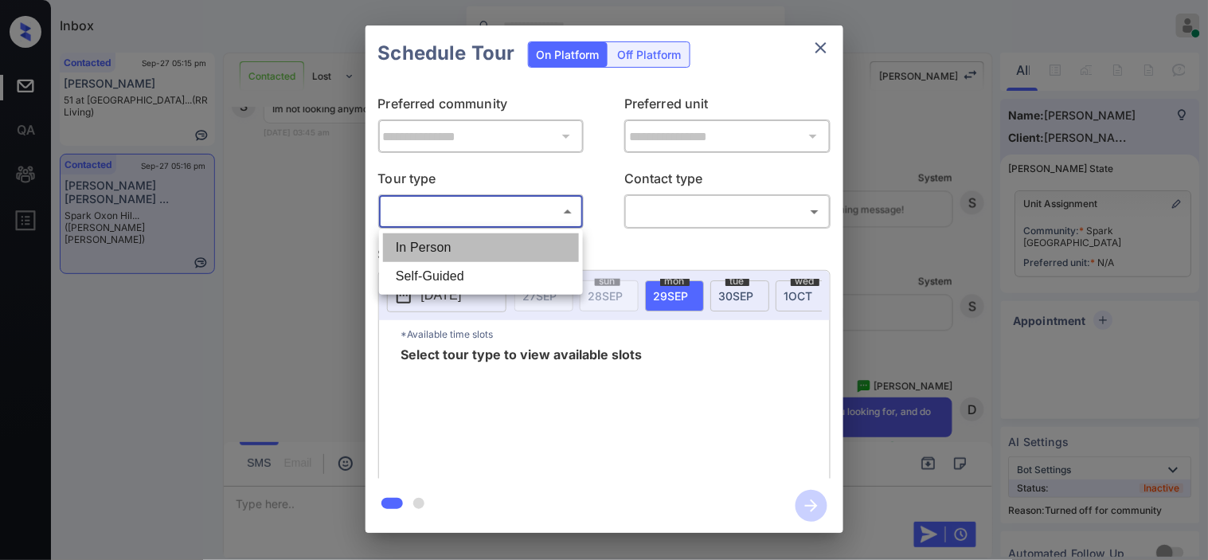
click at [464, 239] on li "In Person" at bounding box center [481, 247] width 196 height 29
type input "********"
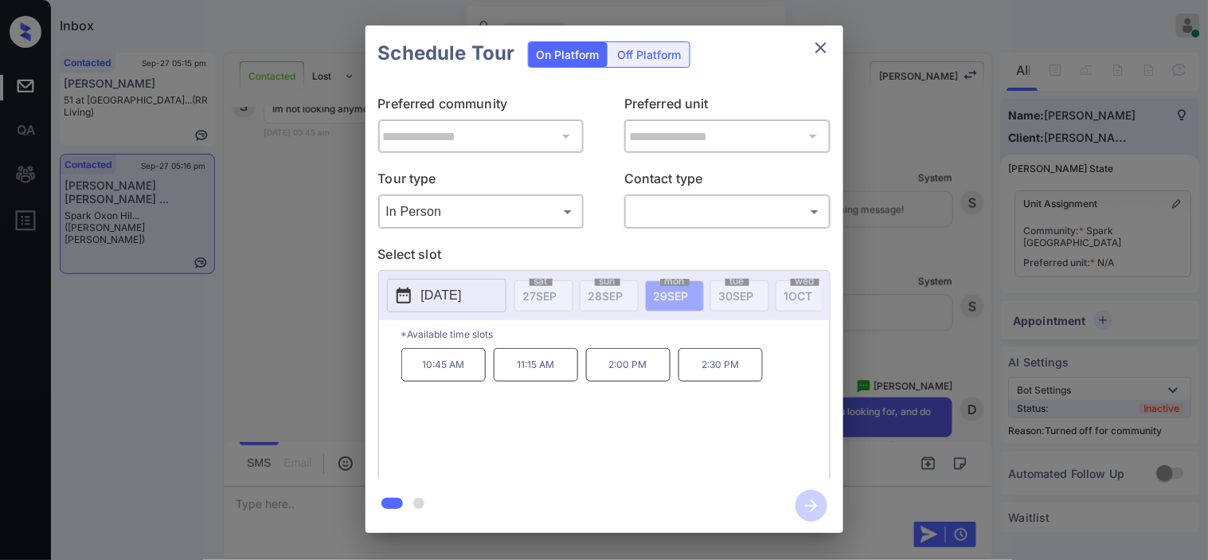
click at [448, 288] on p "2025-09-29" at bounding box center [441, 295] width 41 height 19
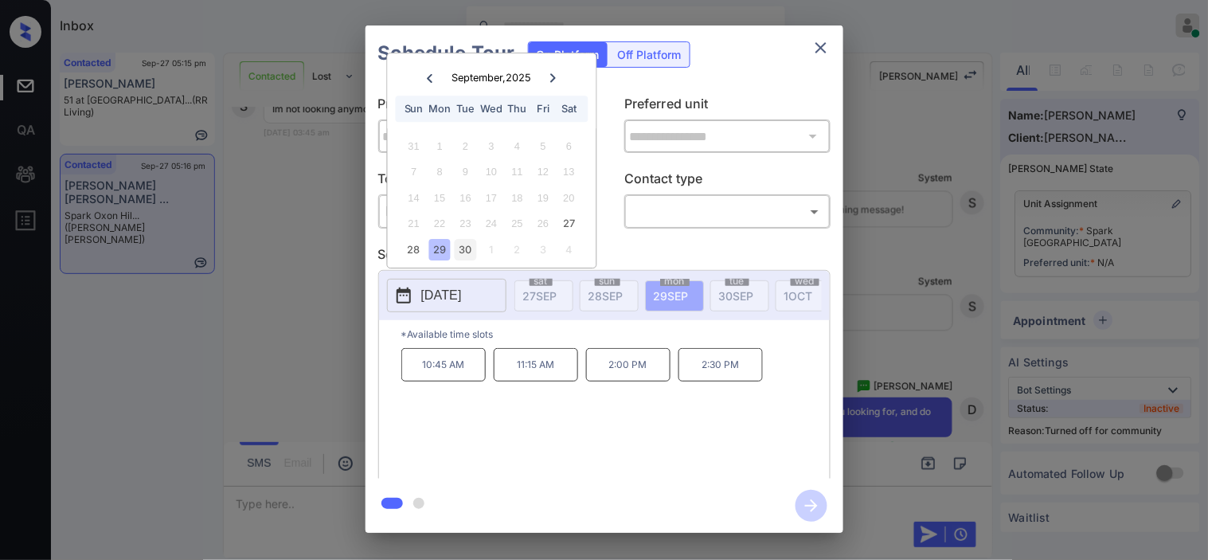
click at [459, 248] on div "30" at bounding box center [466, 250] width 22 height 22
click at [566, 220] on div "27" at bounding box center [569, 224] width 22 height 22
click at [417, 249] on div "28" at bounding box center [414, 250] width 22 height 22
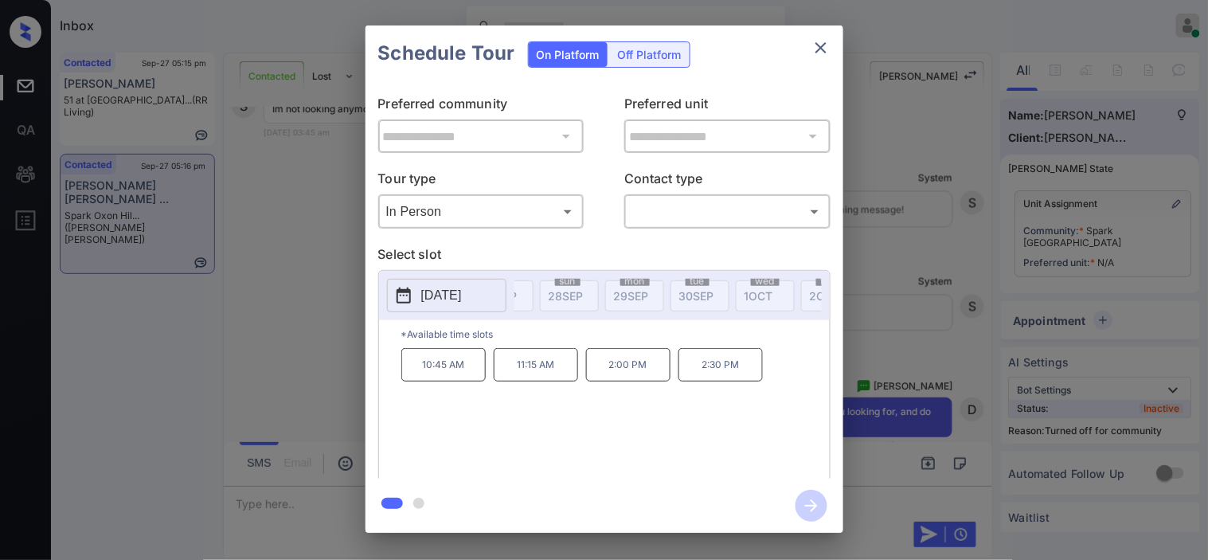
scroll to position [0, 0]
click at [304, 283] on div "**********" at bounding box center [604, 279] width 1208 height 558
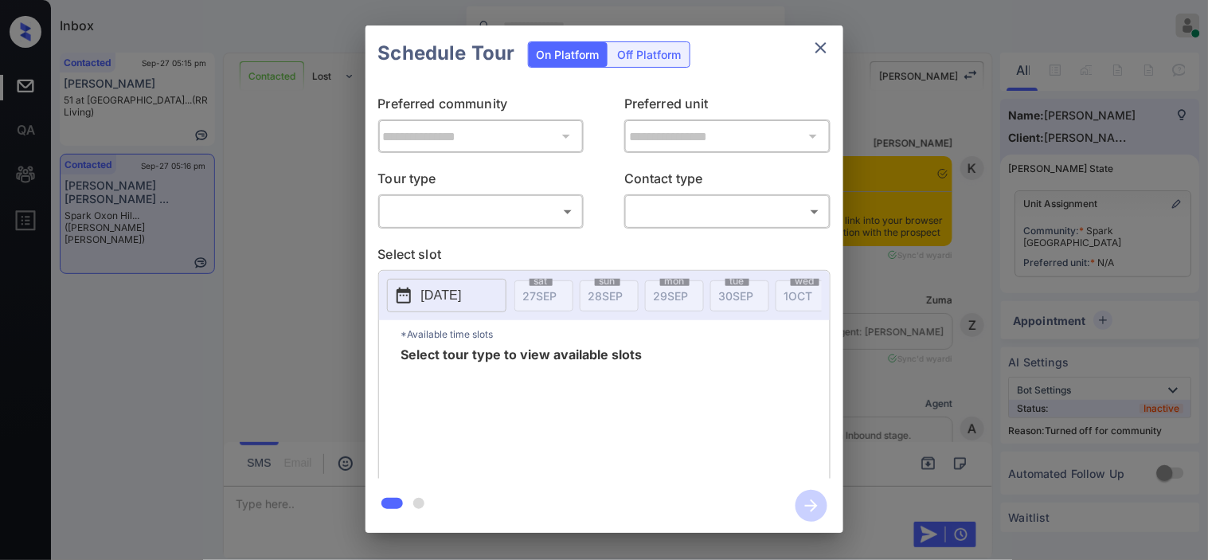
scroll to position [5469, 0]
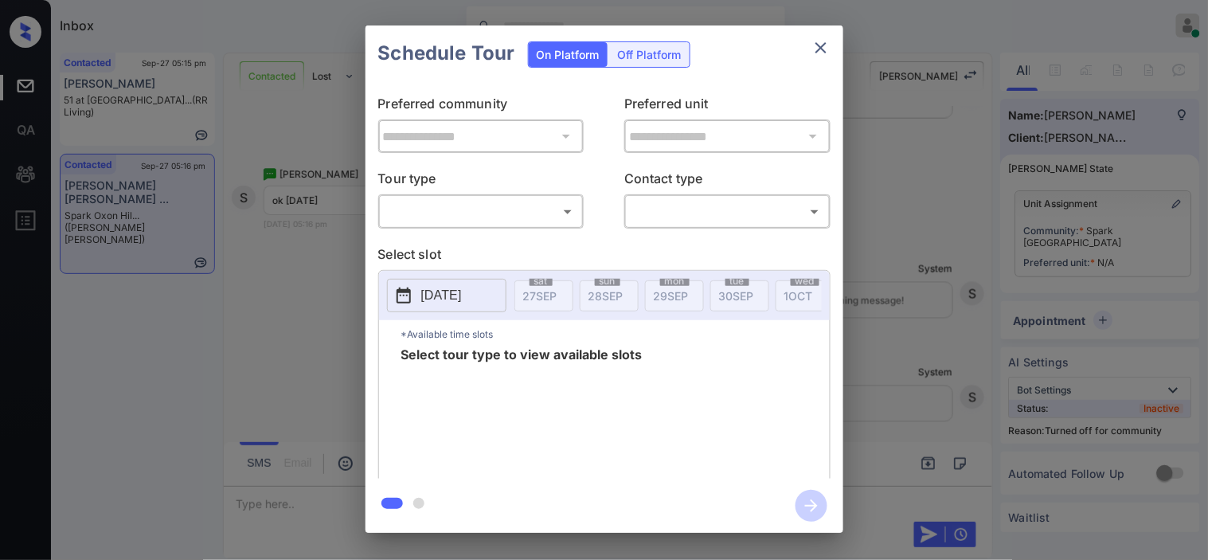
click at [431, 195] on div "​ ​" at bounding box center [481, 211] width 206 height 34
click at [455, 226] on div "​ ​" at bounding box center [481, 211] width 206 height 34
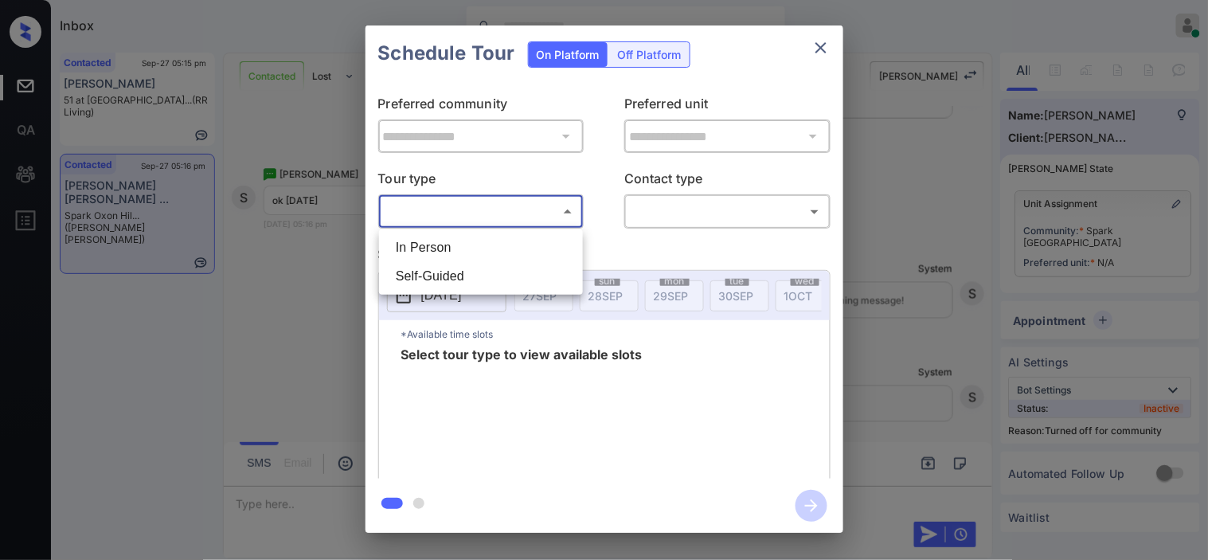
click at [464, 221] on body "Inbox [PERSON_NAME] Online Set yourself offline Set yourself on break Profile S…" at bounding box center [604, 280] width 1208 height 560
click at [276, 229] on div at bounding box center [604, 280] width 1208 height 560
click at [464, 229] on div "**********" at bounding box center [605, 279] width 478 height 397
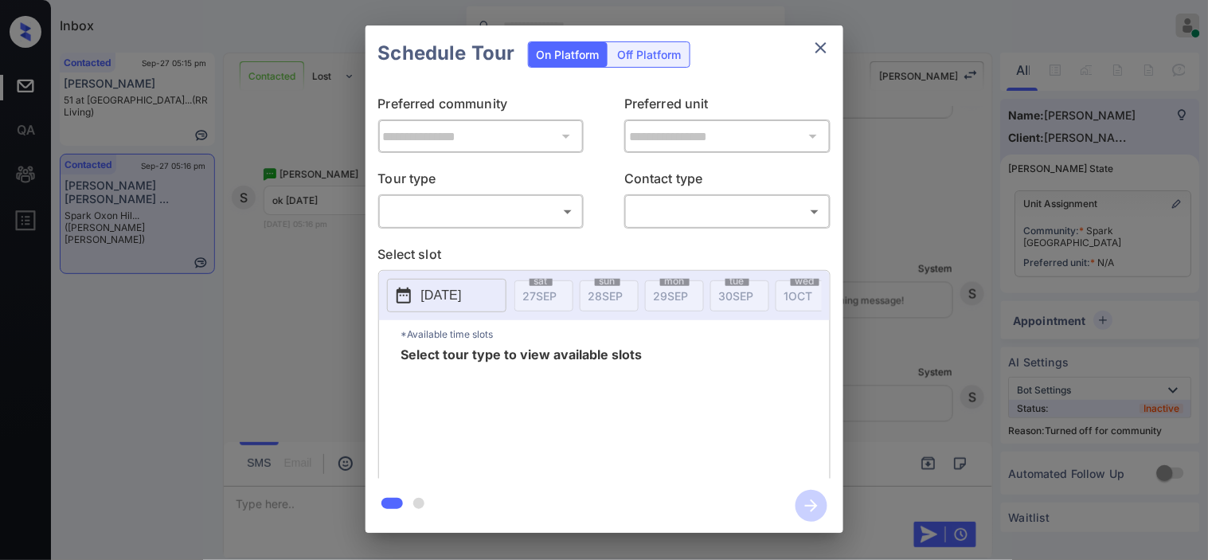
click at [474, 215] on body "Inbox Kristine Capara Online Set yourself offline Set yourself on break Profile…" at bounding box center [604, 280] width 1208 height 560
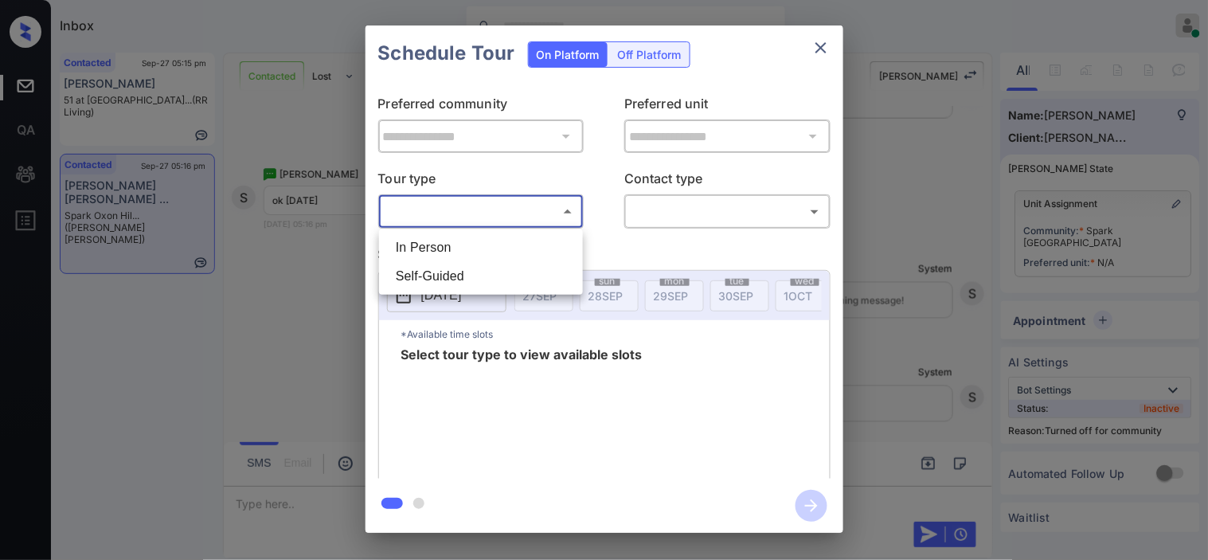
click at [454, 242] on li "In Person" at bounding box center [481, 247] width 196 height 29
type input "********"
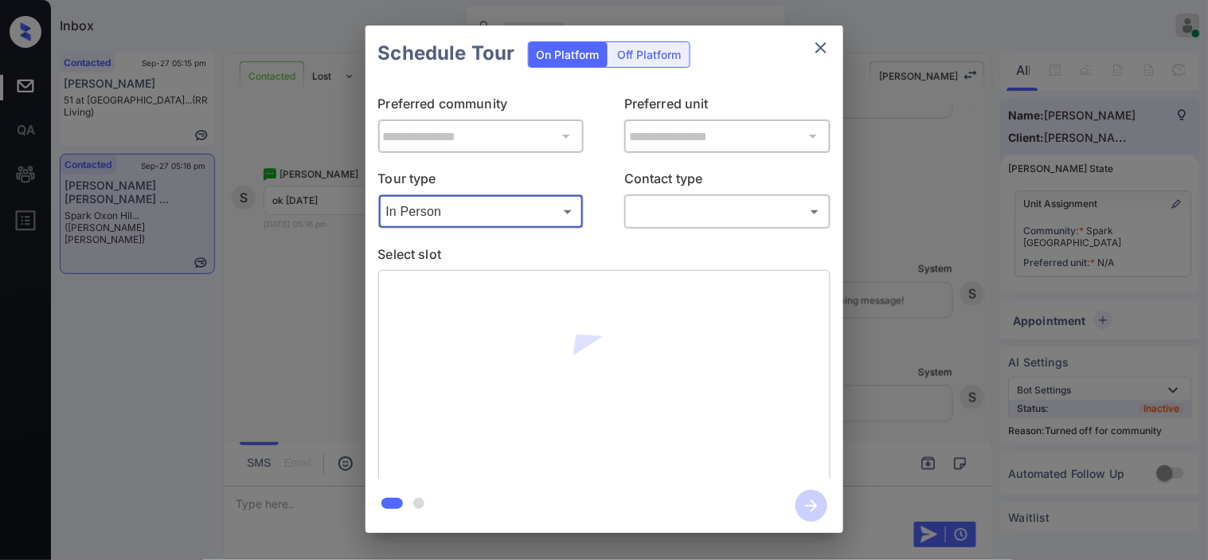
click at [824, 49] on icon "close" at bounding box center [821, 47] width 19 height 19
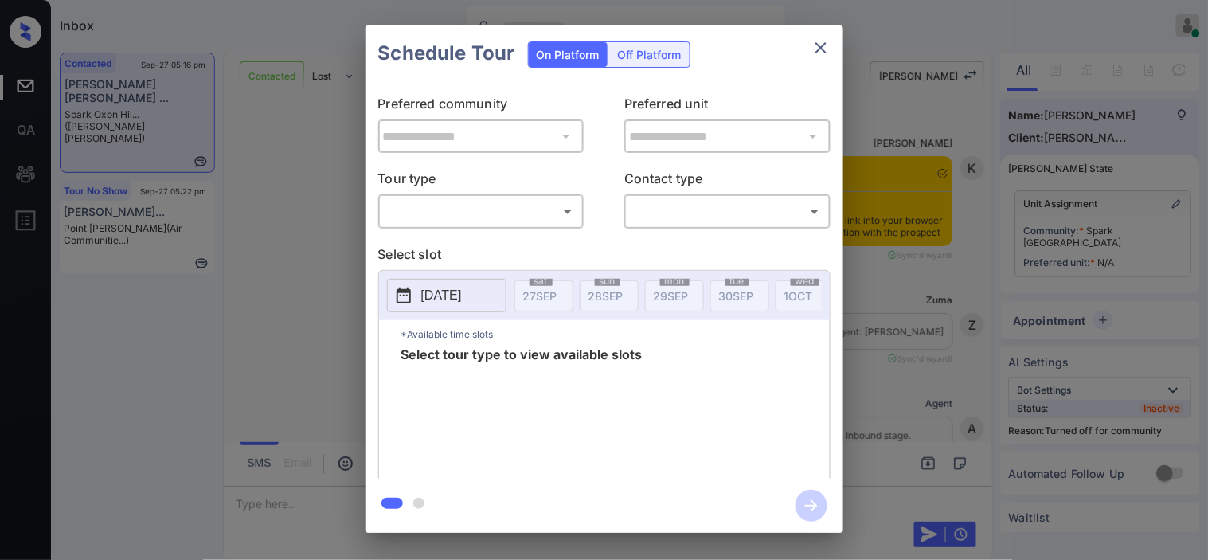
click at [418, 205] on body "Inbox Kristine Capara Online Set yourself offline Set yourself on break Profile…" at bounding box center [604, 280] width 1208 height 560
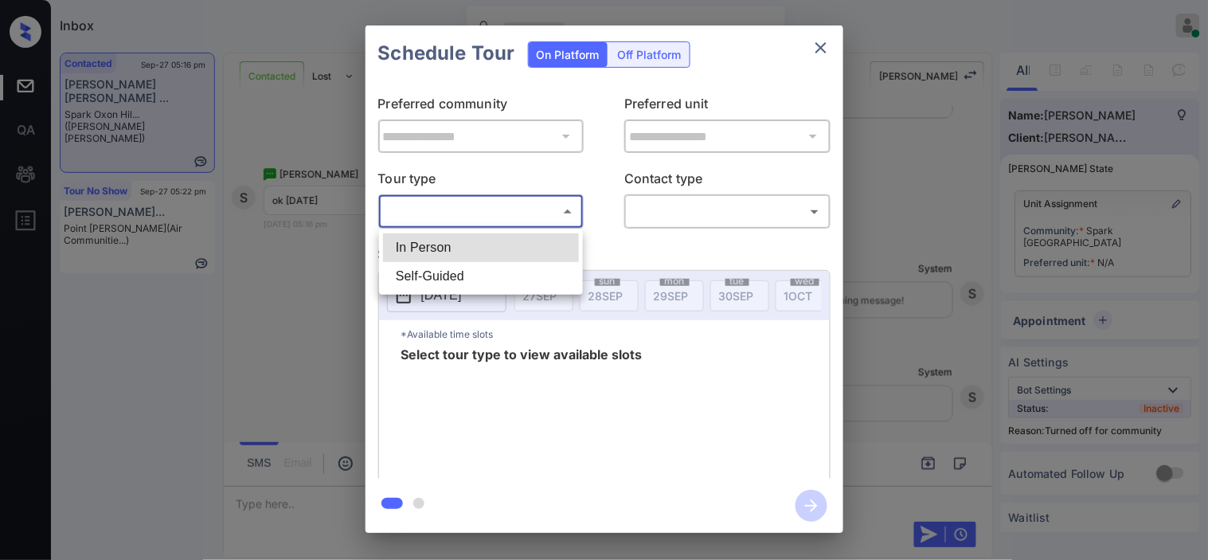
click at [434, 249] on li "In Person" at bounding box center [481, 247] width 196 height 29
type input "********"
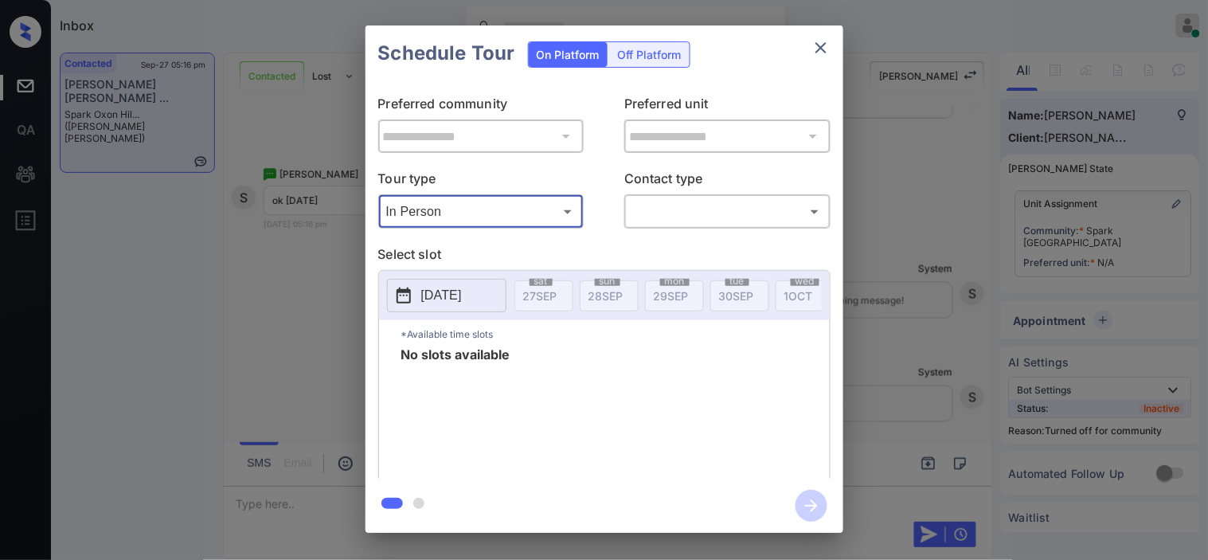
click at [423, 289] on p "[DATE]" at bounding box center [441, 295] width 41 height 19
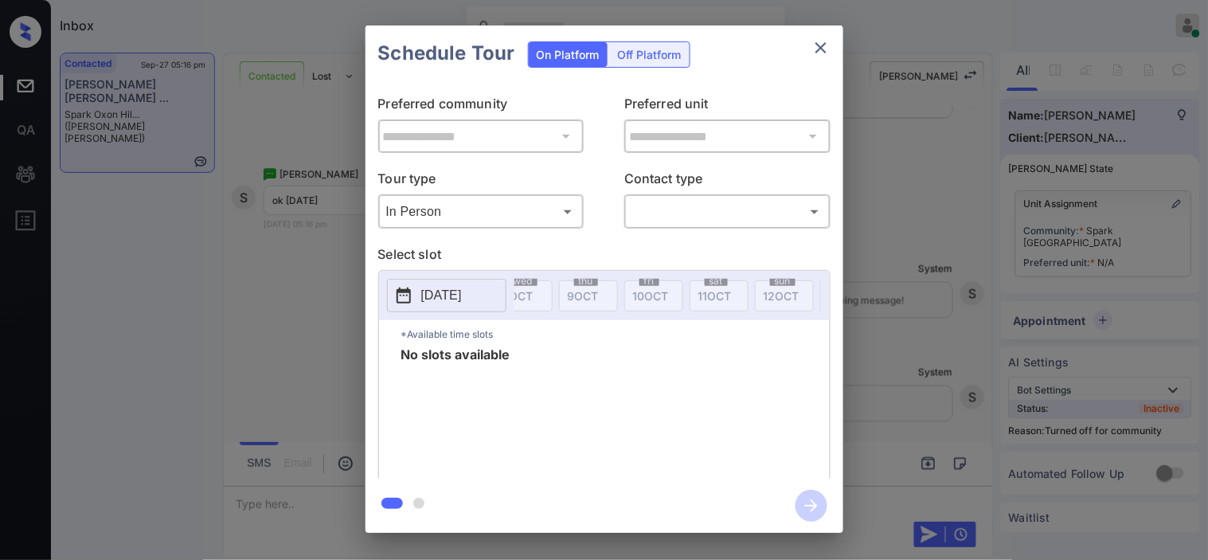
click at [309, 406] on div "**********" at bounding box center [604, 279] width 1208 height 558
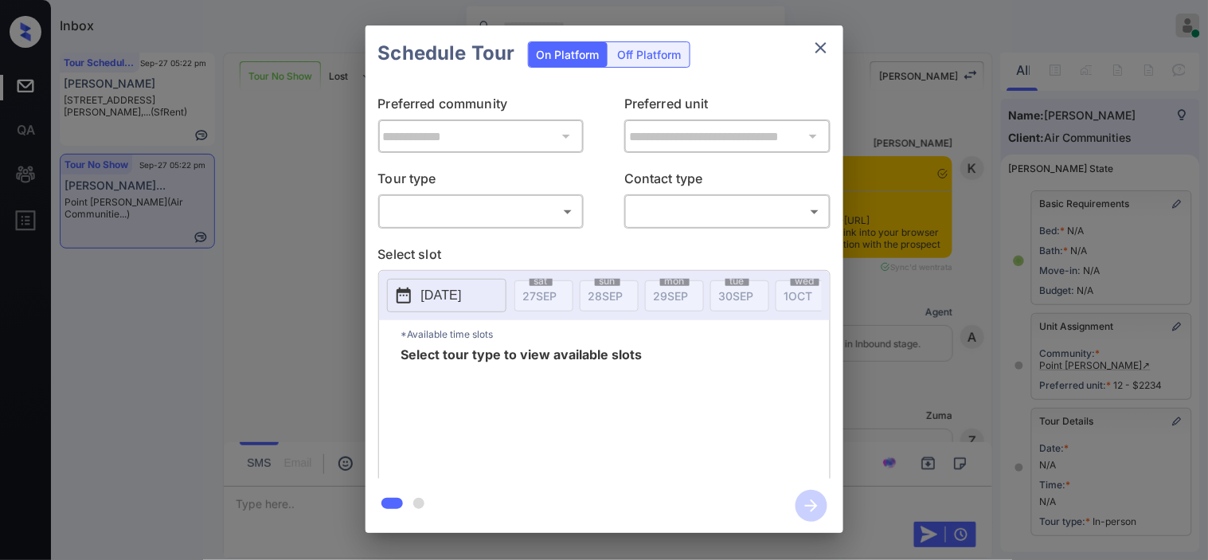
scroll to position [226, 0]
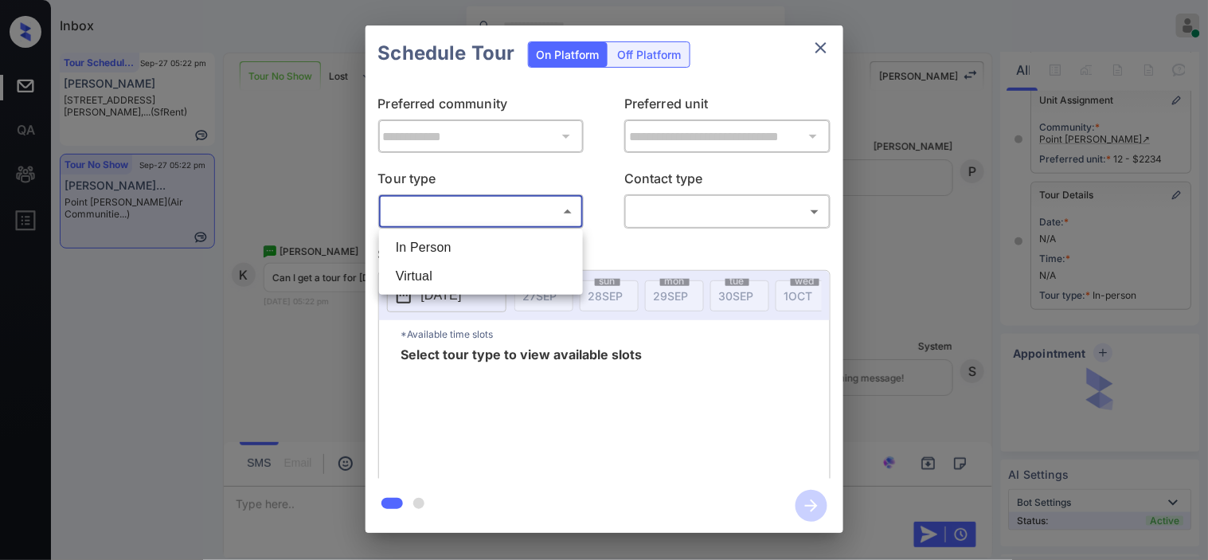
click at [530, 209] on body "Inbox [PERSON_NAME] Online Set yourself offline Set yourself on break Profile S…" at bounding box center [604, 280] width 1208 height 560
click at [511, 236] on li "In Person" at bounding box center [481, 247] width 196 height 29
type input "********"
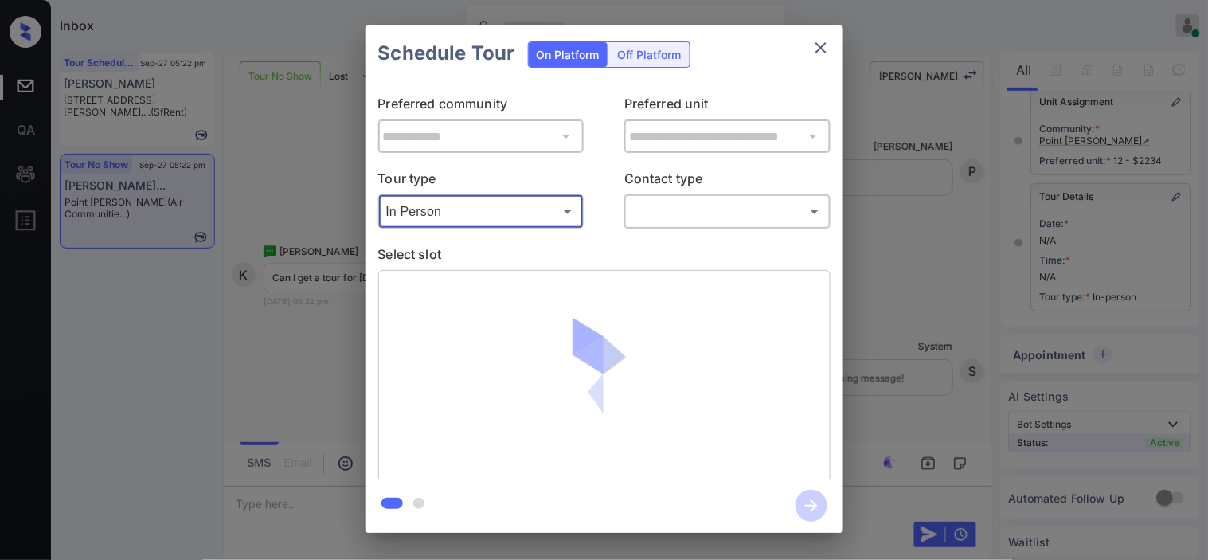
click at [656, 220] on body "Inbox Kristine Capara Online Set yourself offline Set yourself on break Profile…" at bounding box center [604, 280] width 1208 height 560
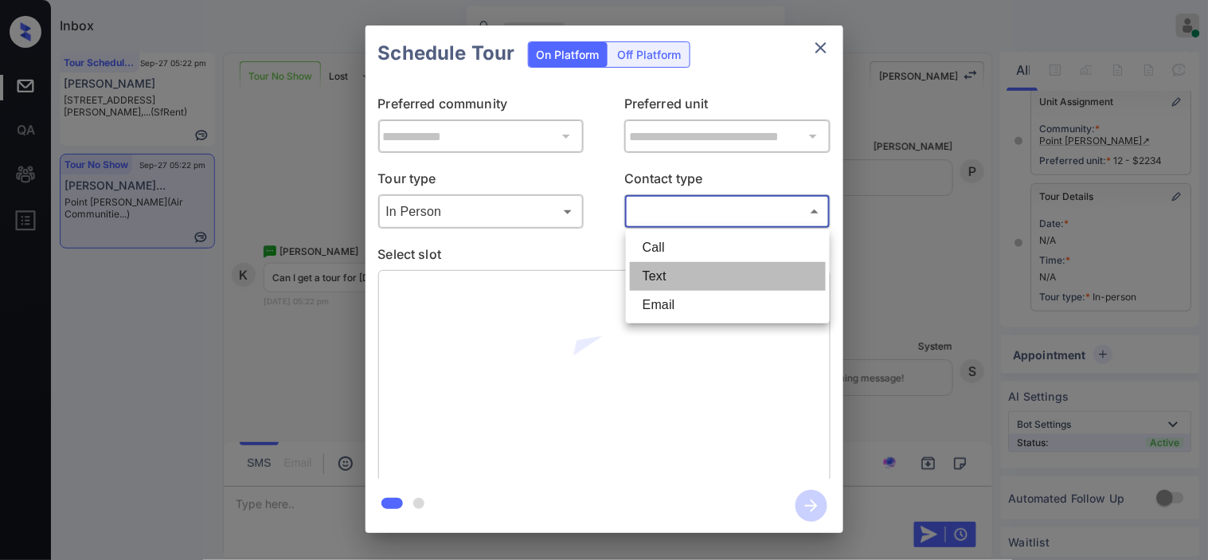
click at [656, 272] on li "Text" at bounding box center [728, 276] width 196 height 29
type input "****"
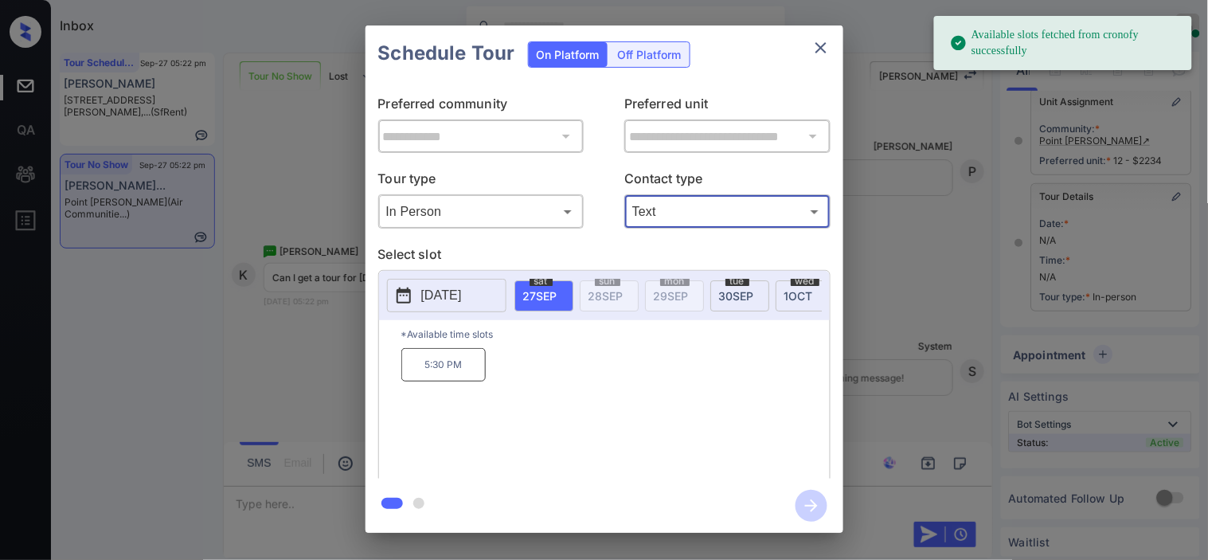
click at [385, 296] on div "2025-09-27 sat 27 SEP sun 28 SEP mon 29 SEP tue 30 SEP wed 1 OCT thu 2 OCT fri …" at bounding box center [604, 295] width 451 height 49
click at [421, 305] on p "[DATE]" at bounding box center [441, 295] width 41 height 19
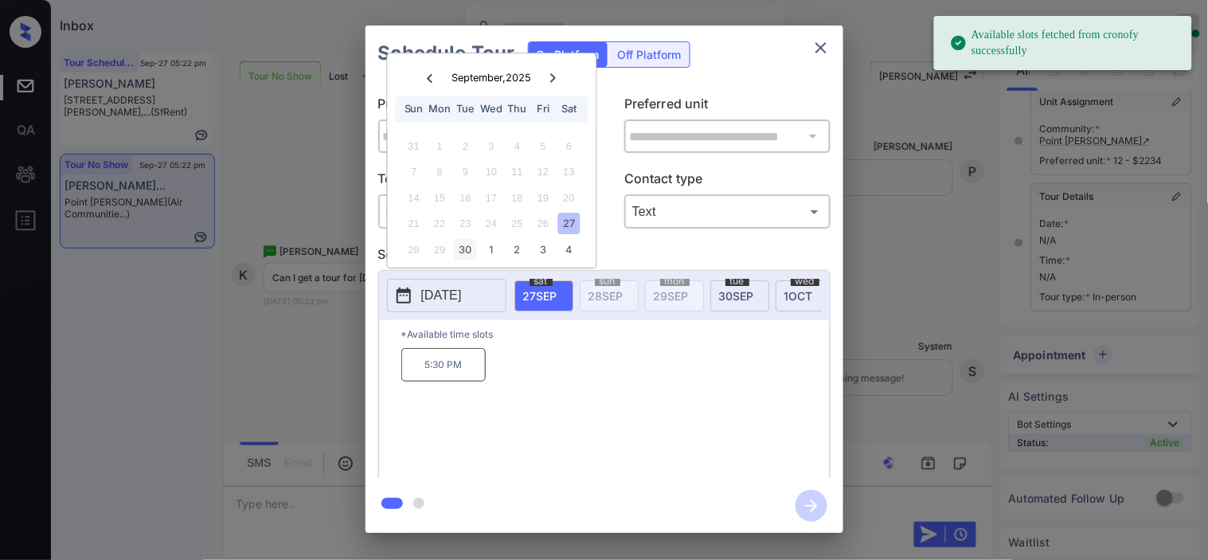
click at [466, 245] on div "30" at bounding box center [466, 250] width 22 height 22
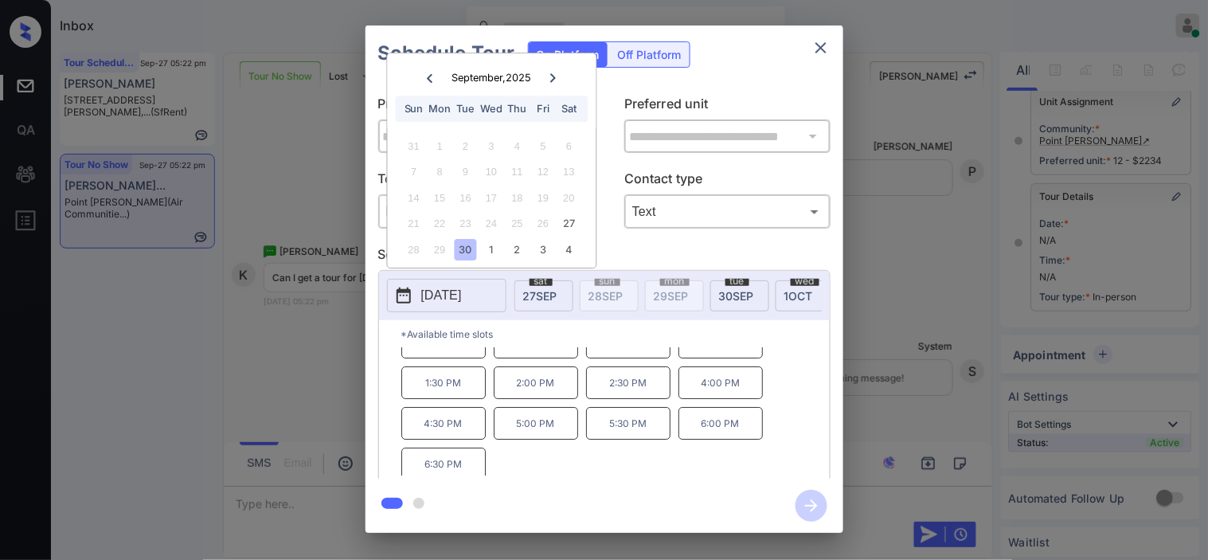
scroll to position [27, 0]
click at [292, 338] on div "**********" at bounding box center [604, 279] width 1208 height 558
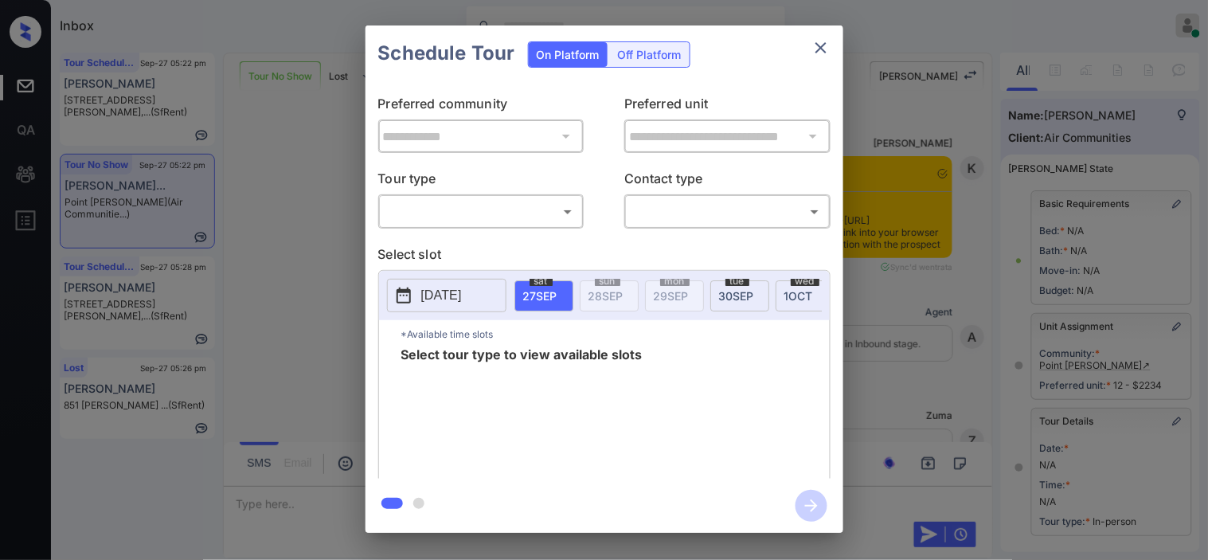
scroll to position [226, 0]
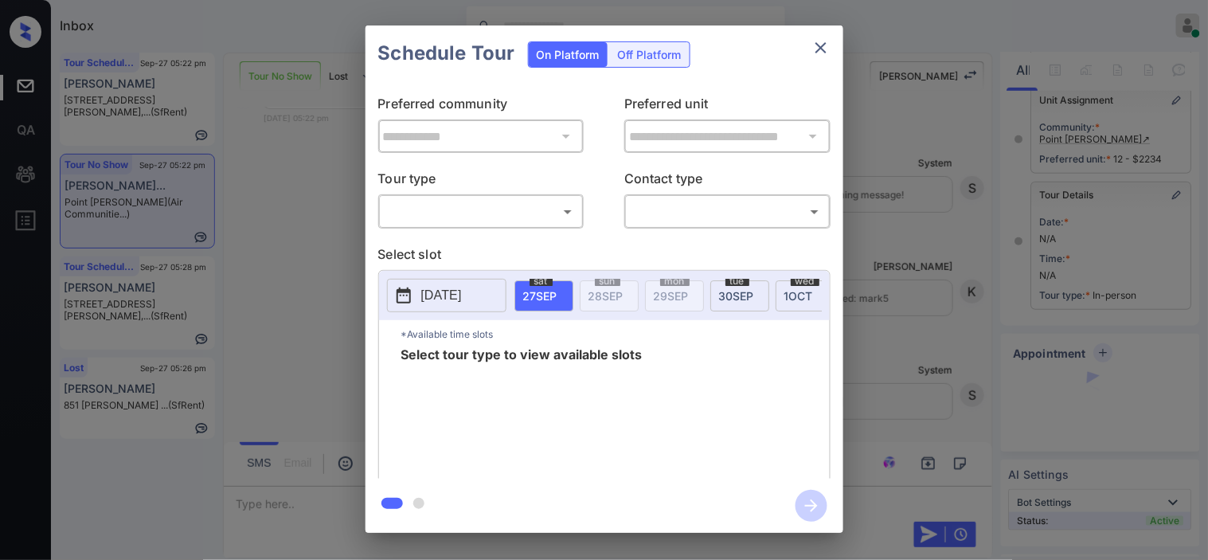
click at [447, 213] on body "Inbox [PERSON_NAME] Online Set yourself offline Set yourself on break Profile S…" at bounding box center [604, 280] width 1208 height 560
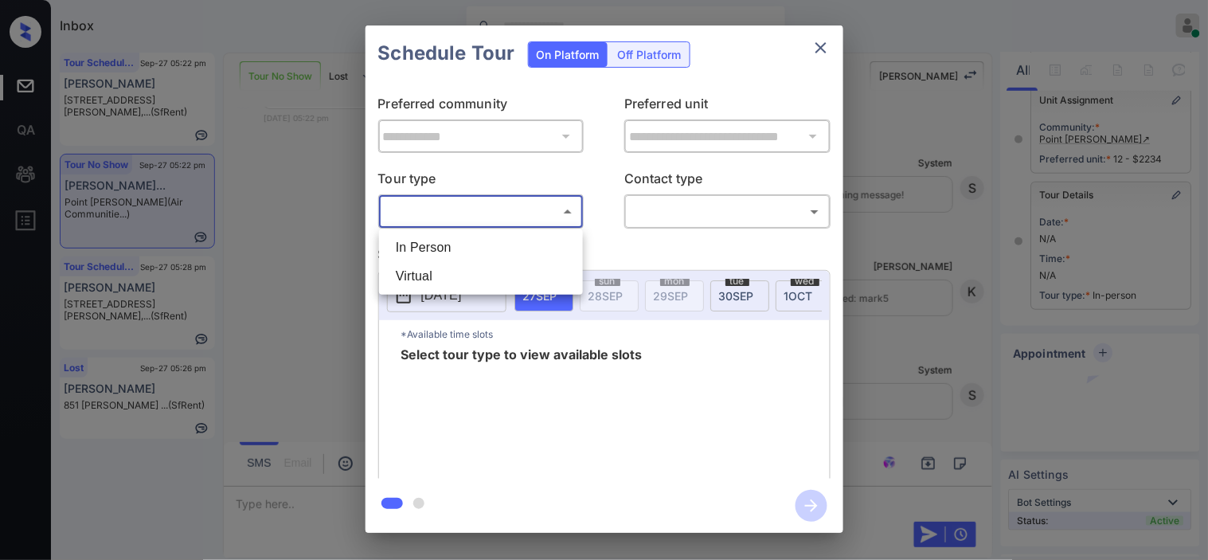
drag, startPoint x: 444, startPoint y: 244, endPoint x: 642, endPoint y: 225, distance: 199.3
click at [444, 245] on li "In Person" at bounding box center [481, 247] width 196 height 29
type input "********"
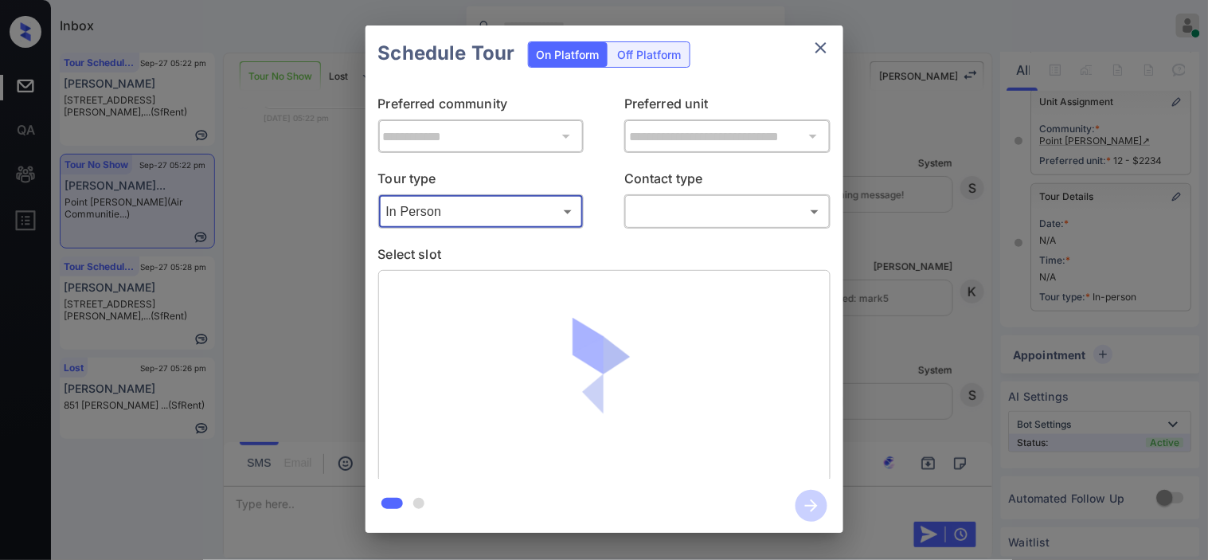
click at [661, 213] on body "Inbox Kristine Capara Online Set yourself offline Set yourself on break Profile…" at bounding box center [604, 280] width 1208 height 560
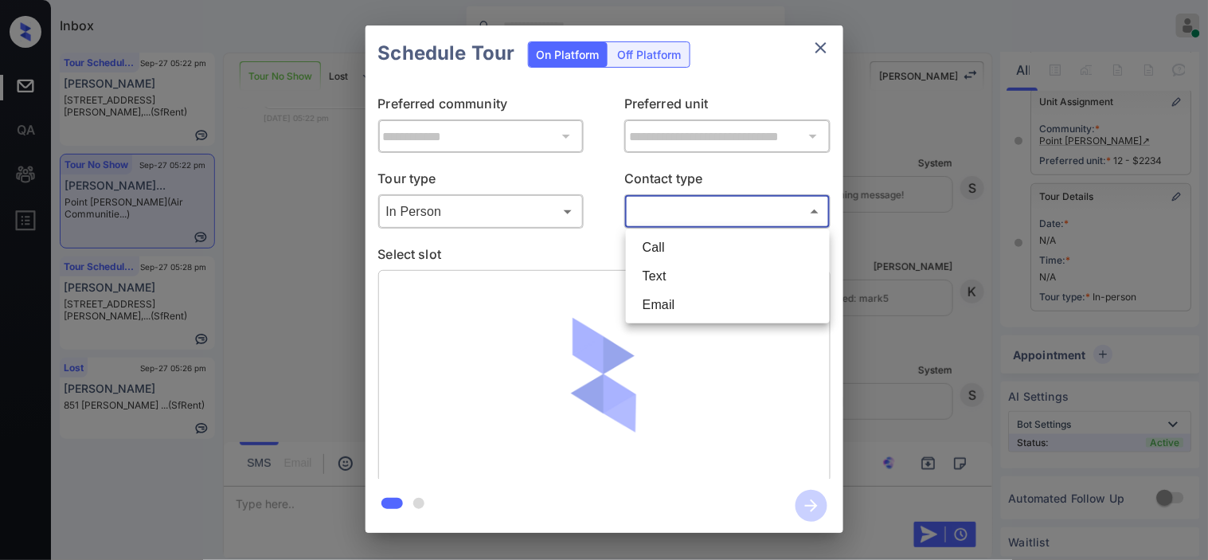
click at [651, 269] on li "Text" at bounding box center [728, 276] width 196 height 29
type input "****"
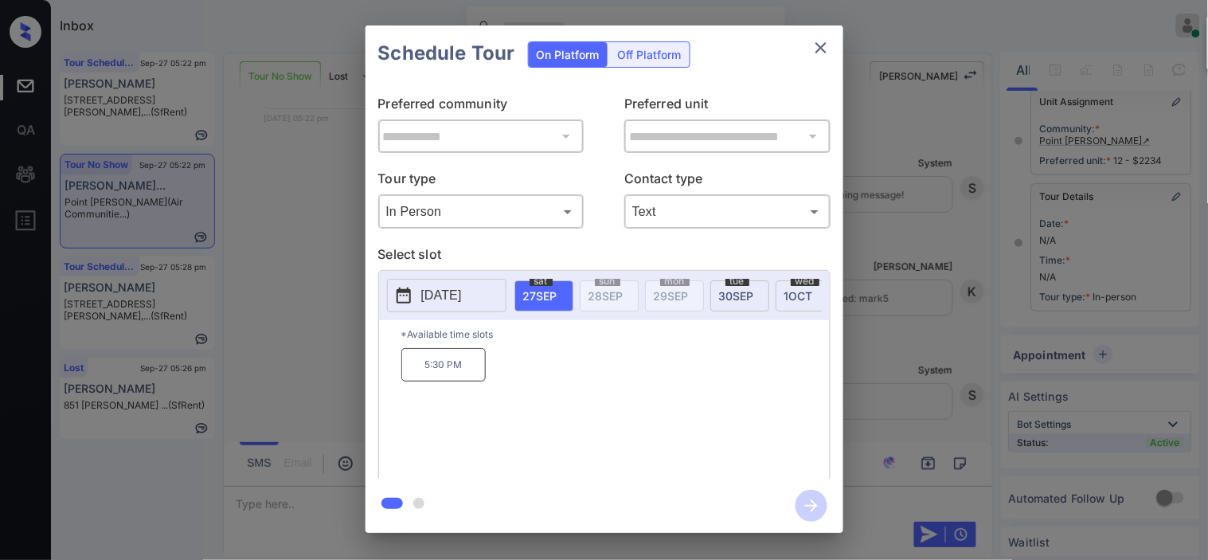
click at [416, 292] on button "2025-09-27" at bounding box center [446, 295] width 119 height 33
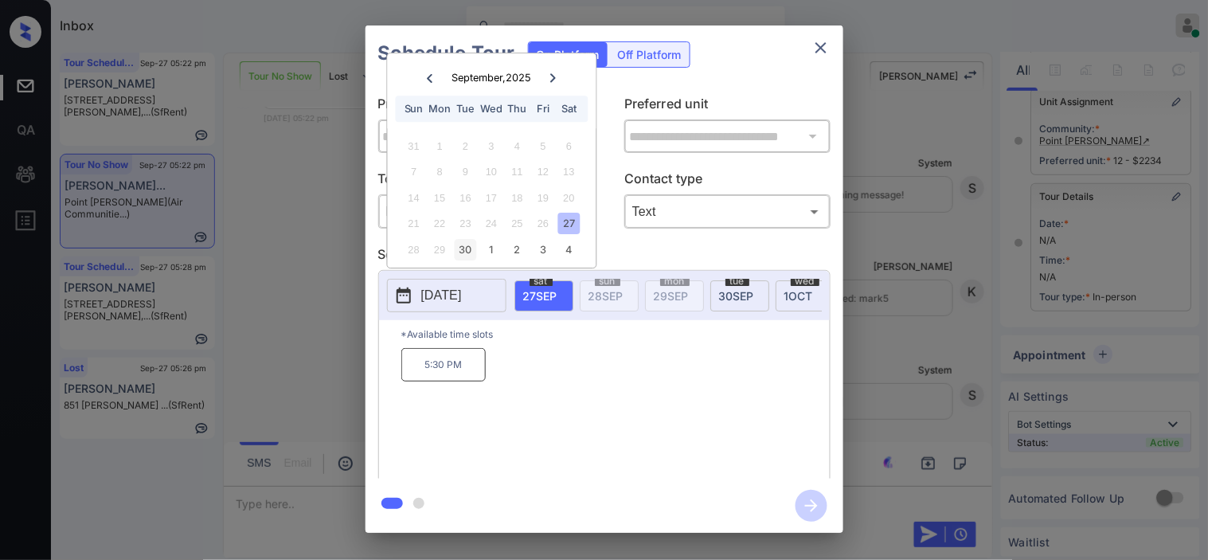
click at [467, 249] on div "30" at bounding box center [466, 250] width 22 height 22
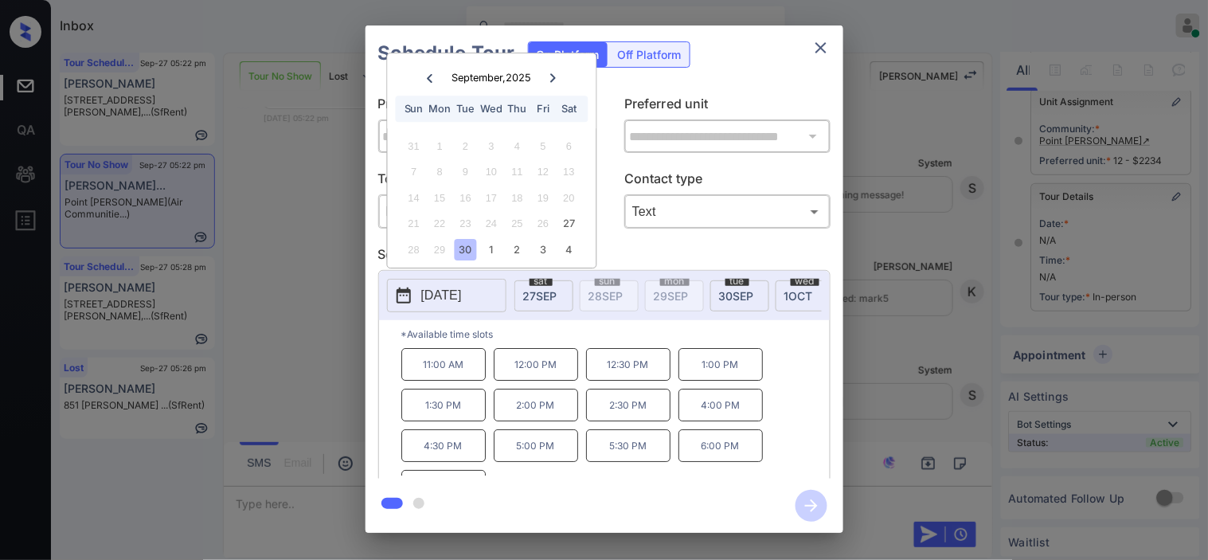
click at [529, 417] on p "2:00 PM" at bounding box center [536, 405] width 84 height 33
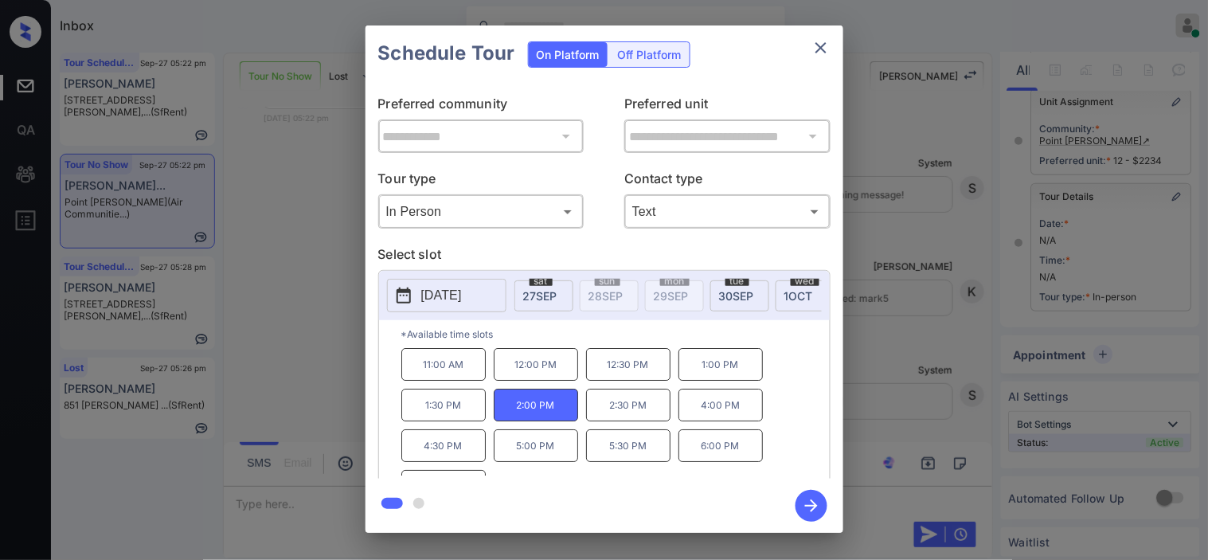
click at [799, 508] on icon "button" at bounding box center [812, 506] width 32 height 32
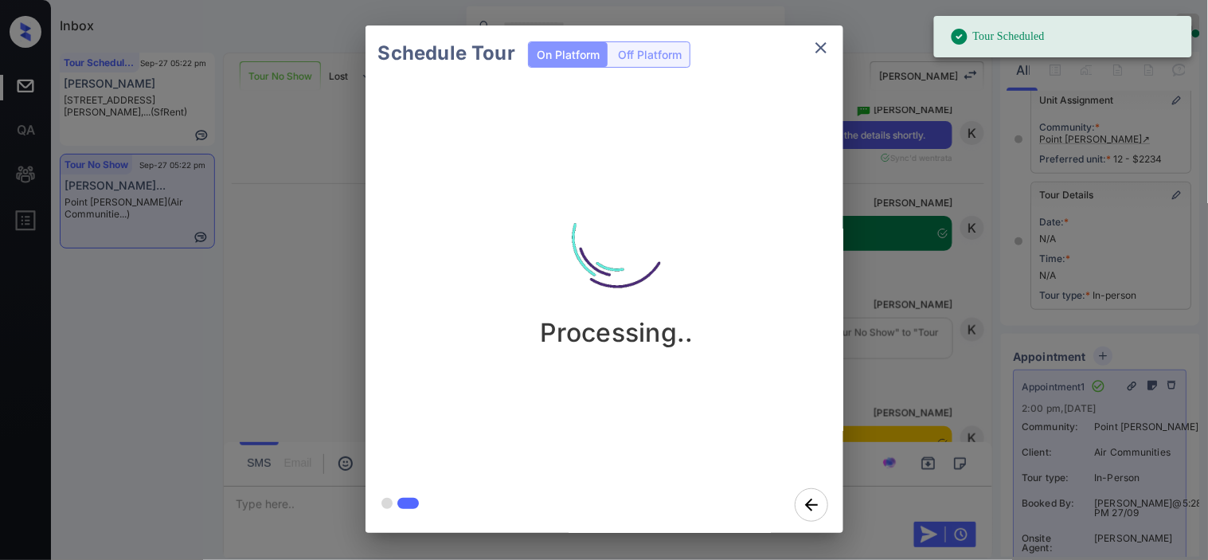
scroll to position [14926, 0]
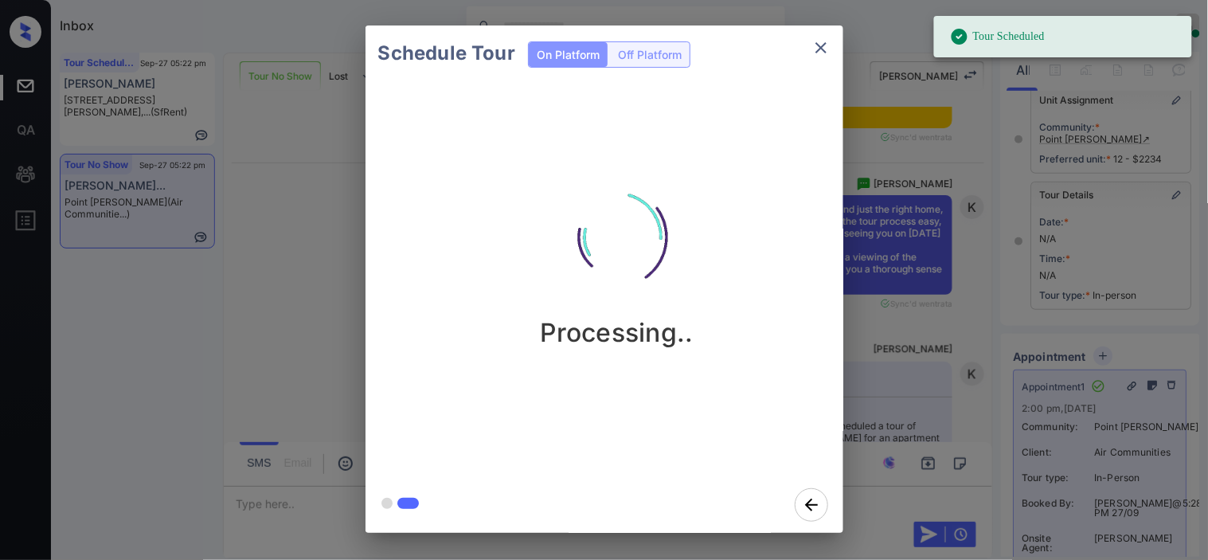
click at [949, 374] on div "Schedule Tour On Platform Off Platform Processing.." at bounding box center [604, 279] width 1208 height 558
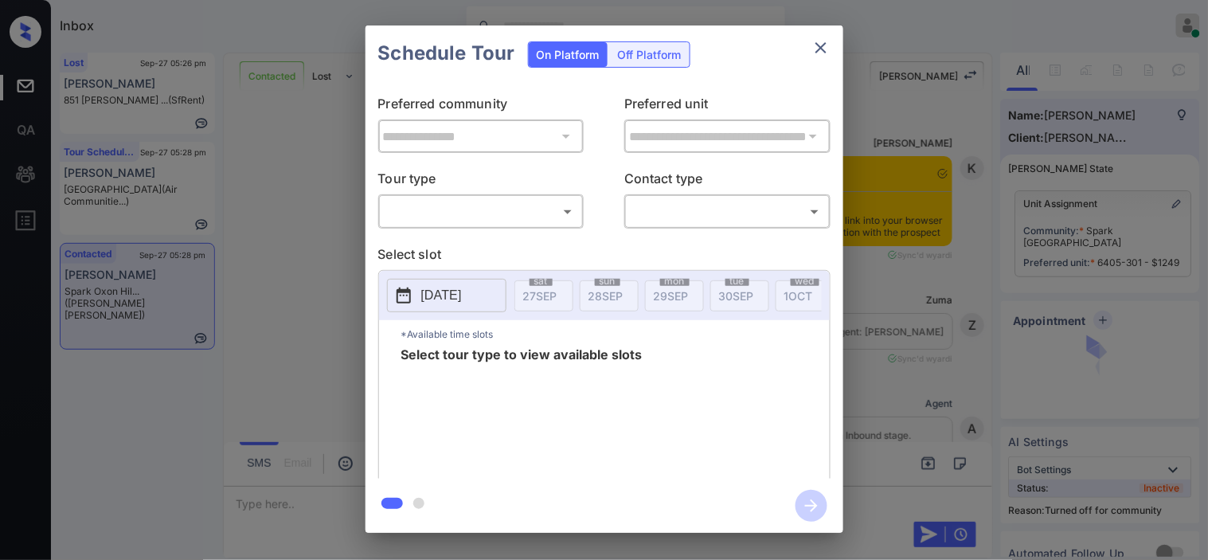
scroll to position [4065, 0]
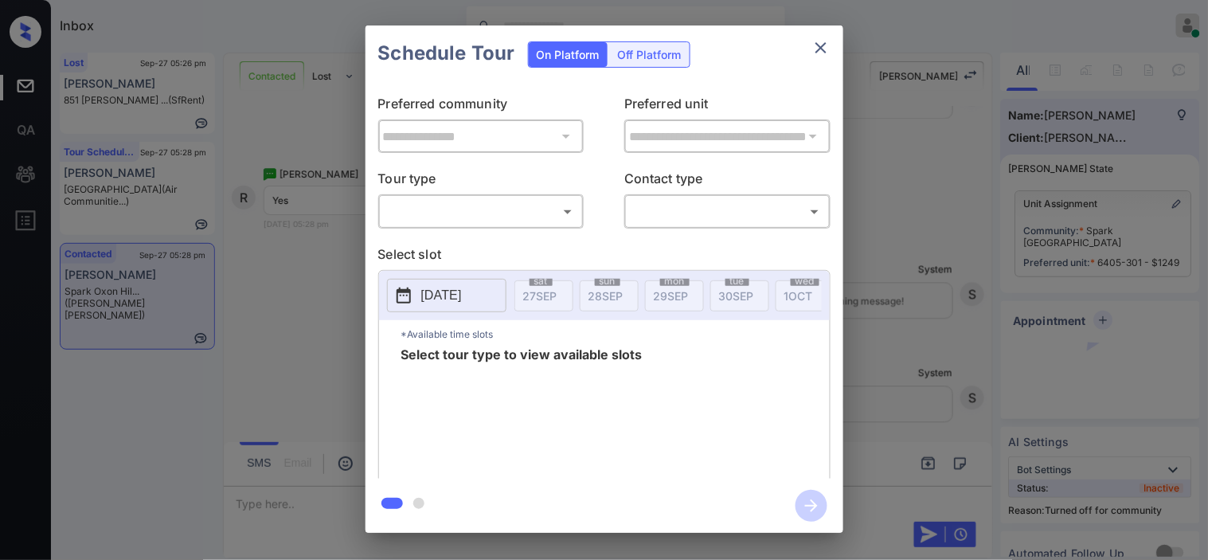
click at [562, 215] on body "Inbox Kristine Capara Online Set yourself offline Set yourself on break Profile…" at bounding box center [604, 280] width 1208 height 560
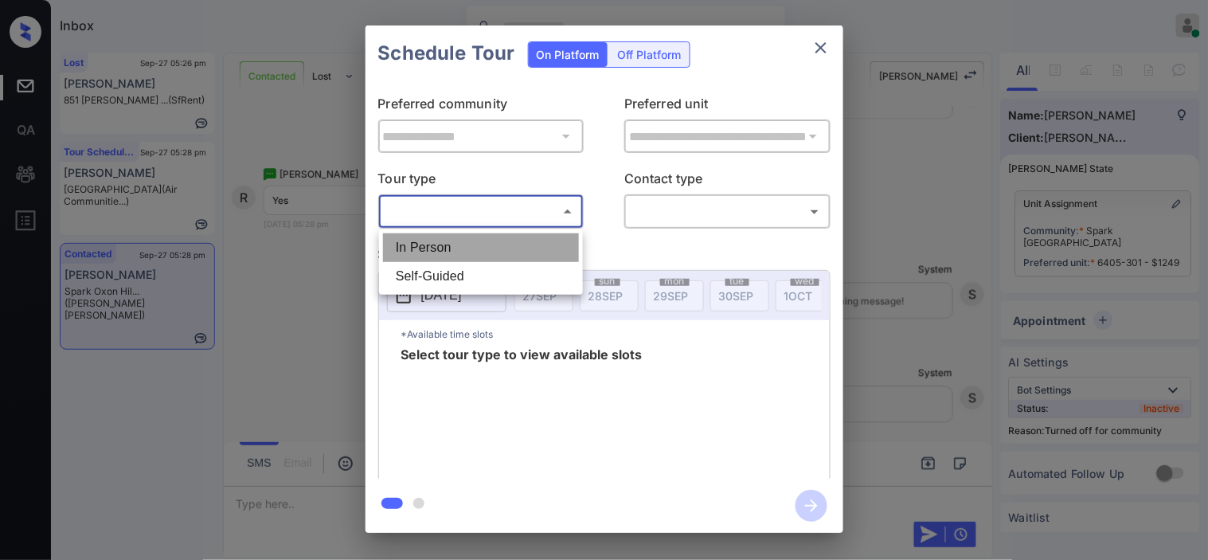
click at [514, 249] on li "In Person" at bounding box center [481, 247] width 196 height 29
type input "********"
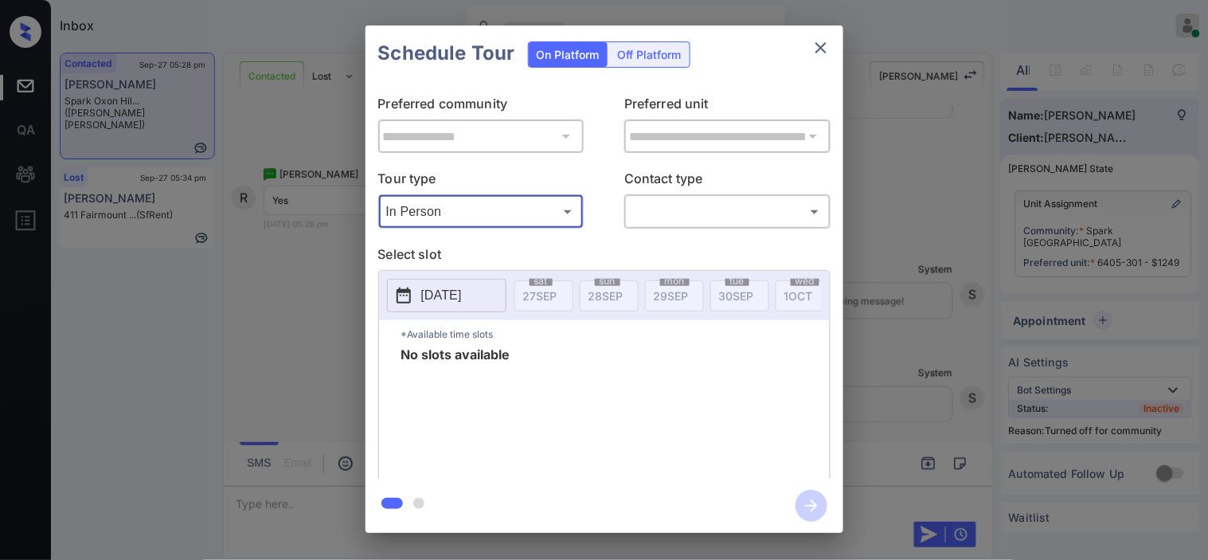
click at [438, 288] on p "[DATE]" at bounding box center [441, 295] width 41 height 19
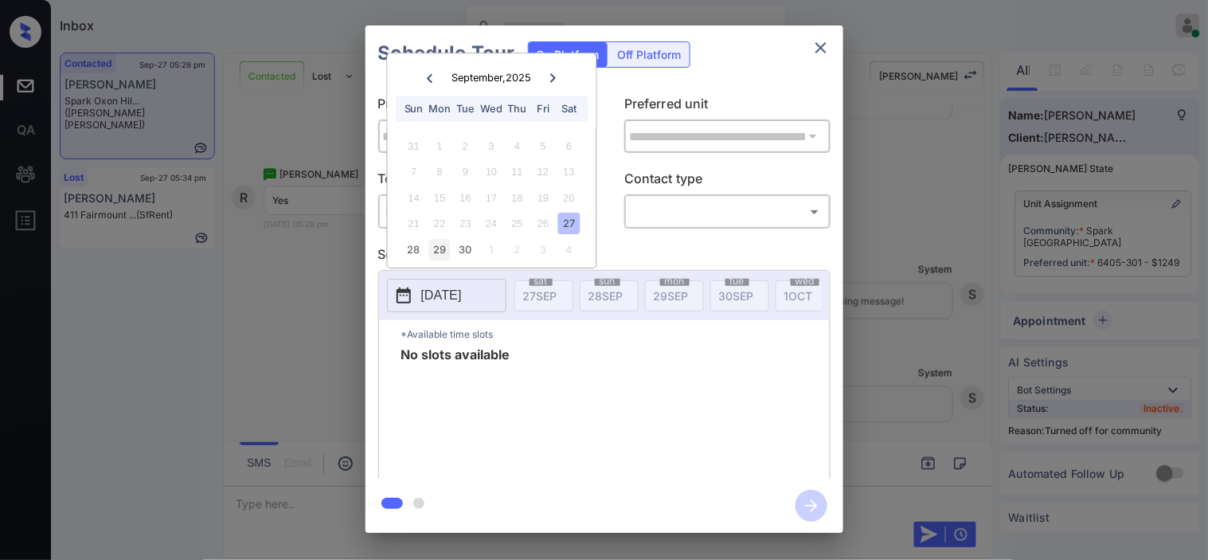
click at [434, 250] on div "29" at bounding box center [440, 250] width 22 height 22
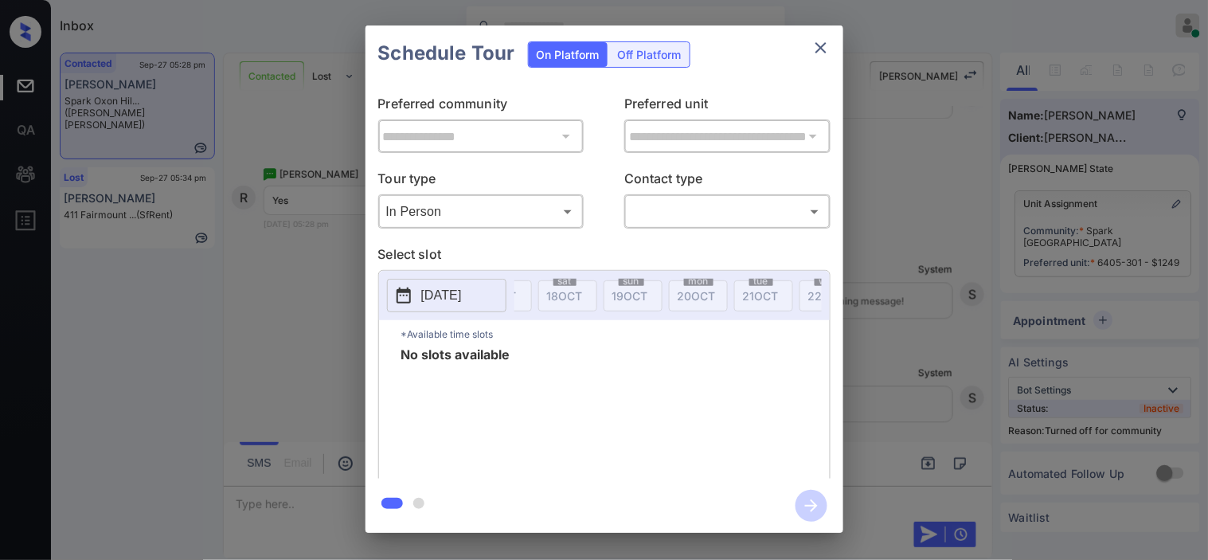
scroll to position [0, 1466]
click at [820, 50] on icon "close" at bounding box center [821, 47] width 19 height 19
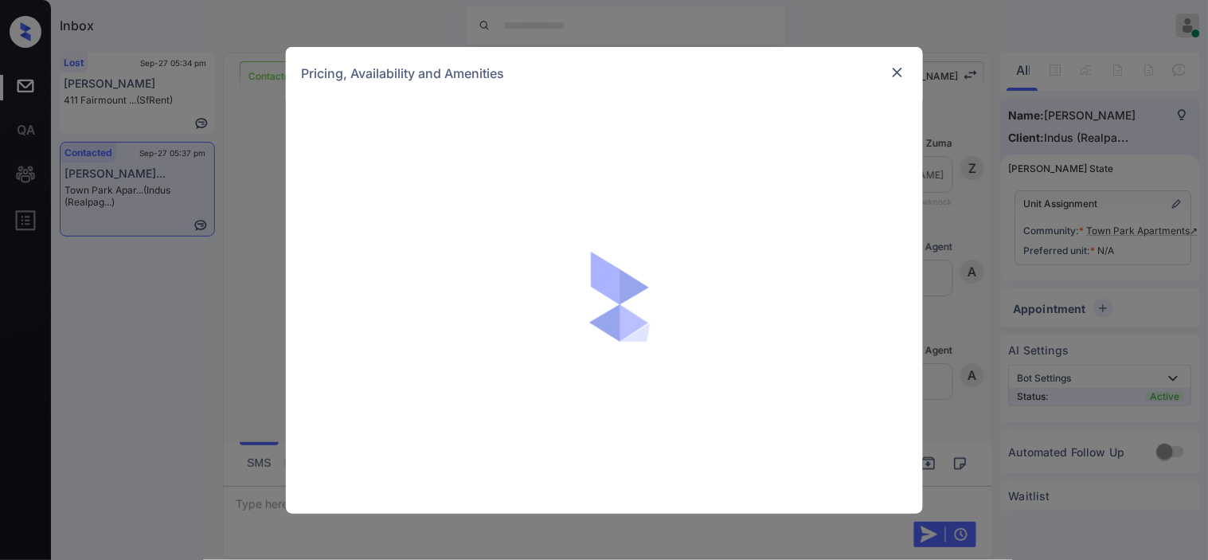
scroll to position [1926, 0]
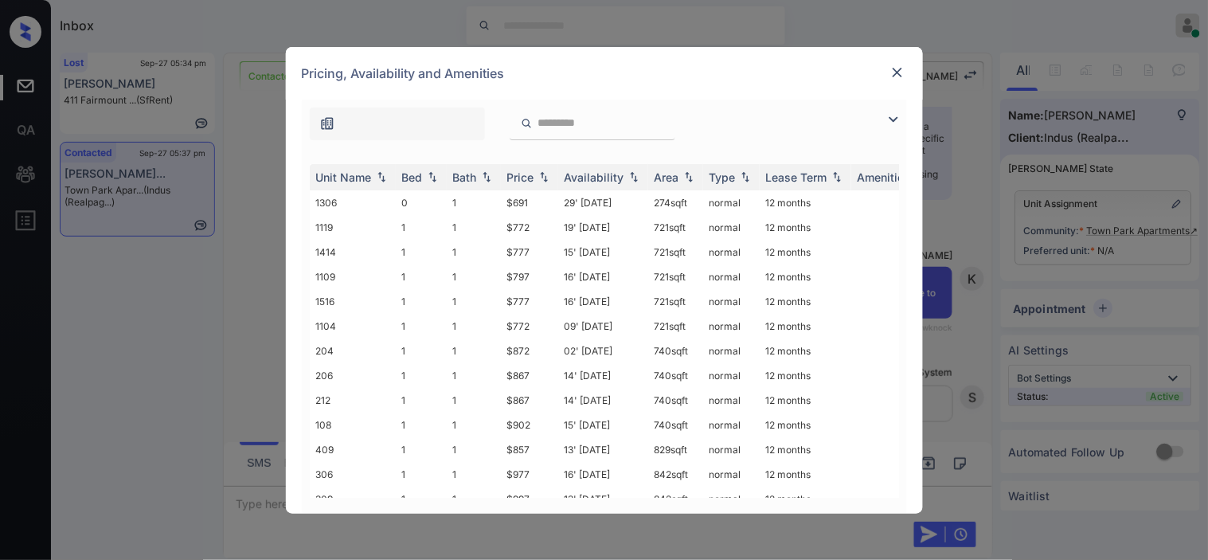
click at [902, 120] on img at bounding box center [893, 119] width 19 height 19
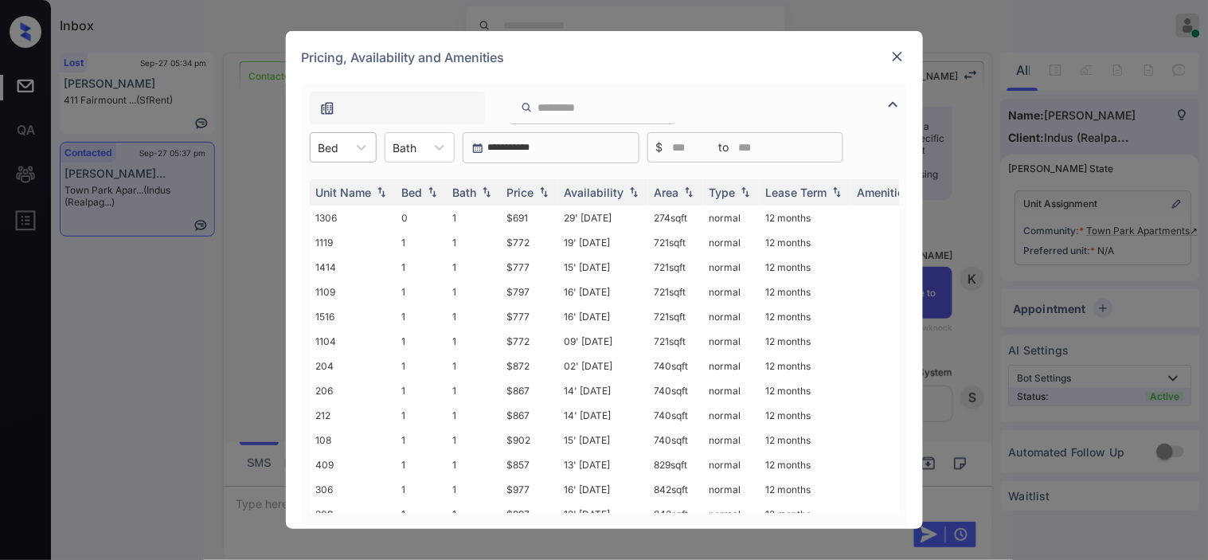
click at [327, 158] on div "Bed" at bounding box center [329, 147] width 37 height 23
click at [343, 185] on div "0" at bounding box center [343, 186] width 67 height 29
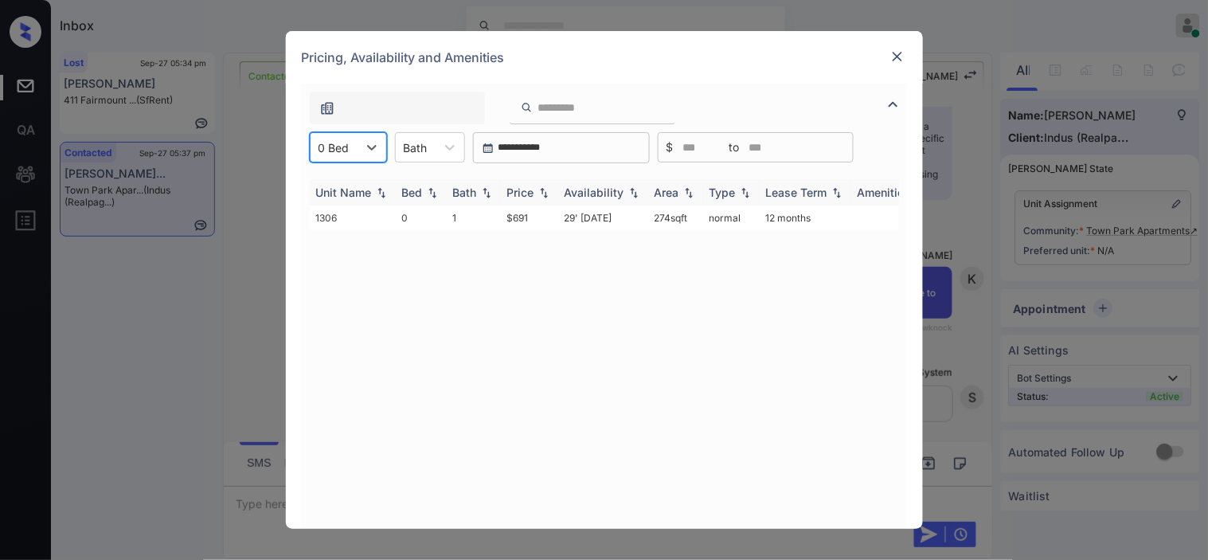
click at [531, 194] on div "Price" at bounding box center [520, 193] width 27 height 14
drag, startPoint x: 494, startPoint y: 219, endPoint x: 531, endPoint y: 219, distance: 36.6
click at [531, 219] on tr "1306 0 1 $691 29' [DATE] 274 sqft normal 12 months" at bounding box center [726, 218] width 832 height 25
copy tr "$691"
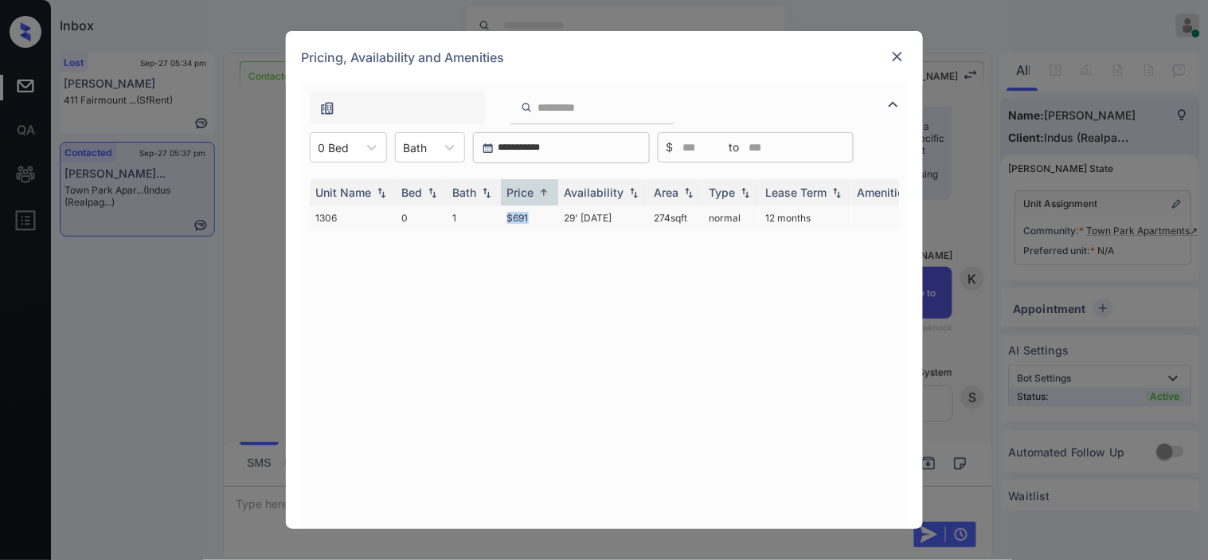
click at [531, 219] on td "$691" at bounding box center [529, 218] width 57 height 25
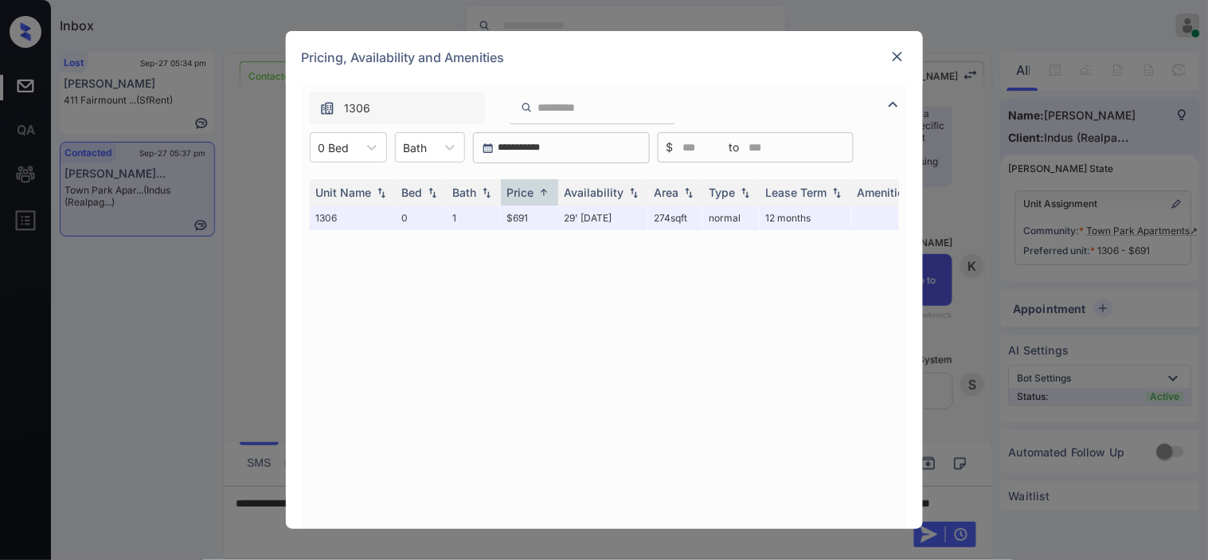
click at [898, 53] on img at bounding box center [898, 57] width 16 height 16
